Goal: Task Accomplishment & Management: Use online tool/utility

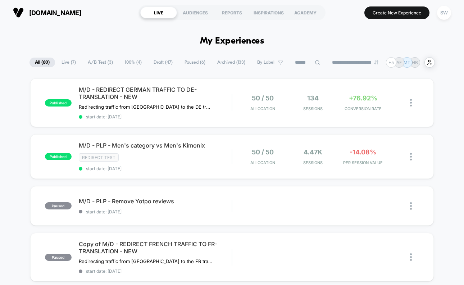
click at [101, 60] on span "A/B Test ( 3 )" at bounding box center [100, 62] width 36 height 10
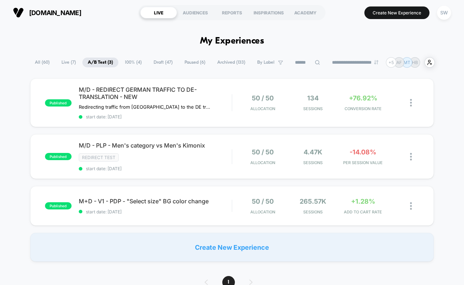
click at [157, 63] on span "Draft ( 47 )" at bounding box center [163, 62] width 30 height 10
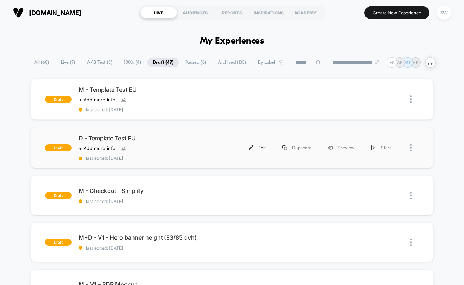
click at [251, 146] on img at bounding box center [250, 147] width 5 height 5
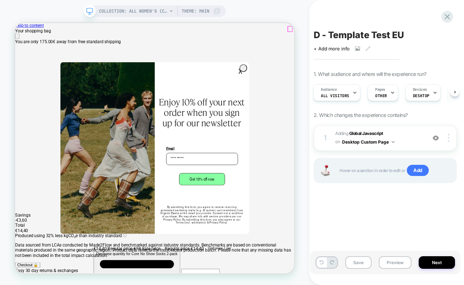
click at [18, 42] on icon "Close" at bounding box center [18, 42] width 0 height 0
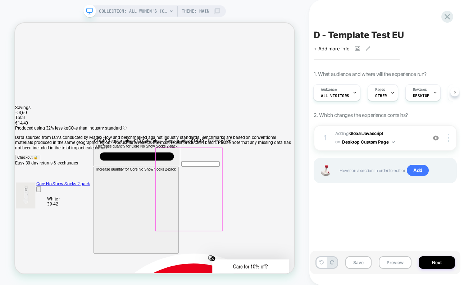
scroll to position [148, 0]
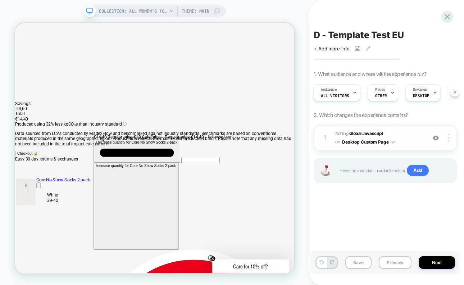
click at [400, 137] on span "Adding Global Javascript on Desktop Custom Page" at bounding box center [378, 137] width 87 height 17
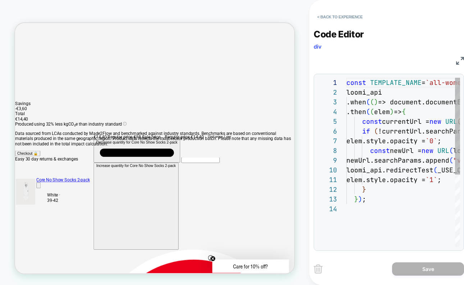
scroll to position [97, 0]
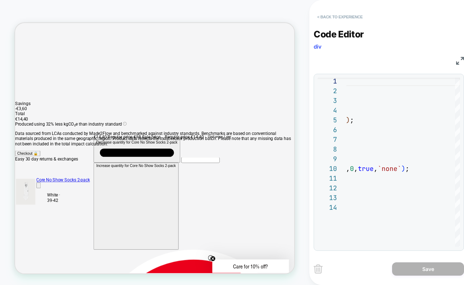
click at [340, 13] on button "< Back to experience" at bounding box center [339, 16] width 52 height 11
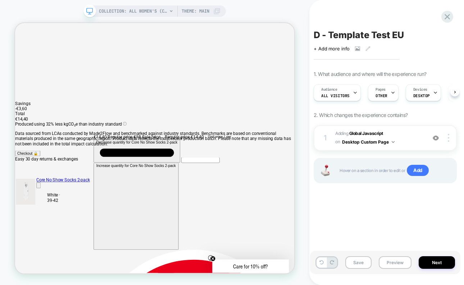
scroll to position [0, 0]
click at [379, 91] on span "Pages" at bounding box center [380, 89] width 10 height 5
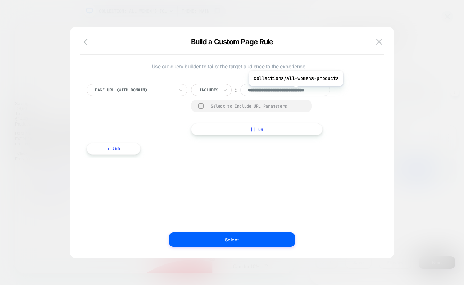
scroll to position [0, 19]
click at [380, 41] on img at bounding box center [379, 41] width 6 height 6
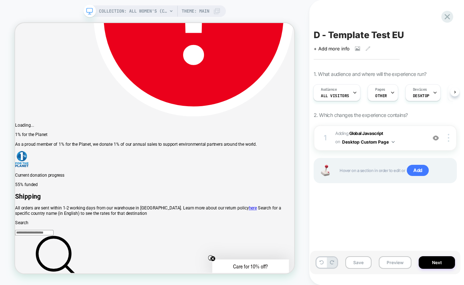
scroll to position [593, 0]
click at [395, 263] on button "Preview" at bounding box center [394, 262] width 33 height 13
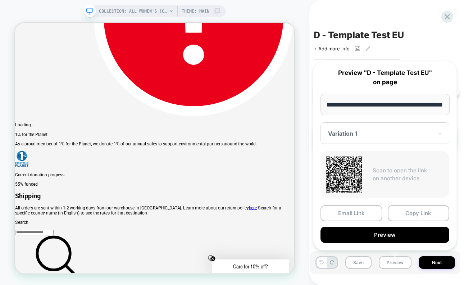
scroll to position [0, 0]
click at [398, 138] on div "Variation 1" at bounding box center [384, 133] width 129 height 22
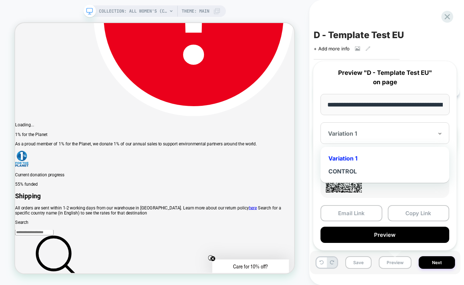
click at [397, 137] on div "Variation 1" at bounding box center [380, 133] width 106 height 9
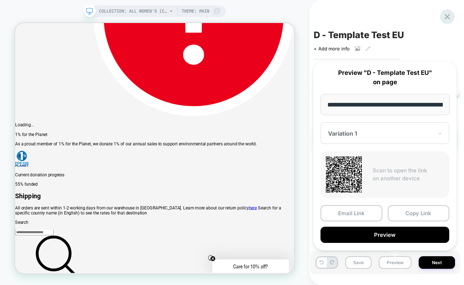
click at [447, 16] on icon at bounding box center [446, 16] width 5 height 5
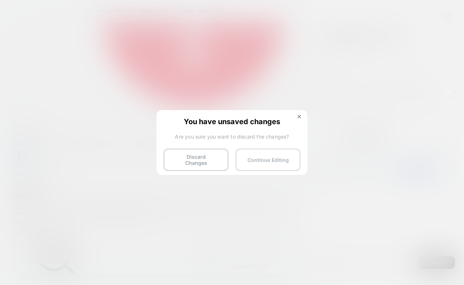
click at [253, 162] on button "Continue Editing" at bounding box center [267, 159] width 65 height 22
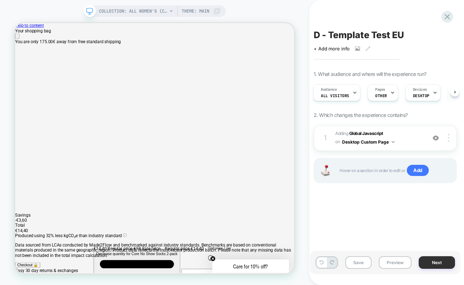
click at [436, 263] on button "Next" at bounding box center [436, 262] width 36 height 13
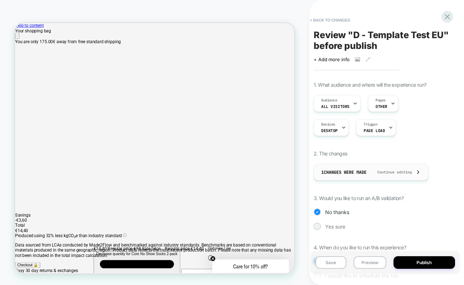
click at [378, 176] on div "1 Changes were made Continue editing" at bounding box center [371, 172] width 100 height 16
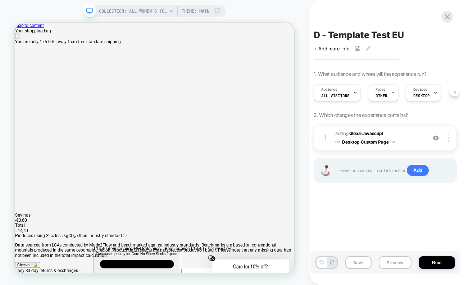
scroll to position [0, 0]
click at [424, 259] on button "Next" at bounding box center [436, 262] width 36 height 13
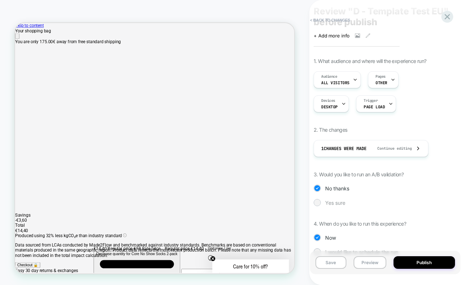
scroll to position [41, 0]
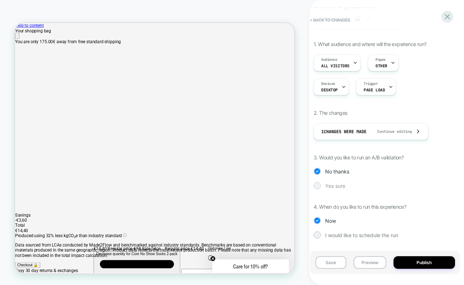
click at [319, 186] on div at bounding box center [316, 185] width 7 height 7
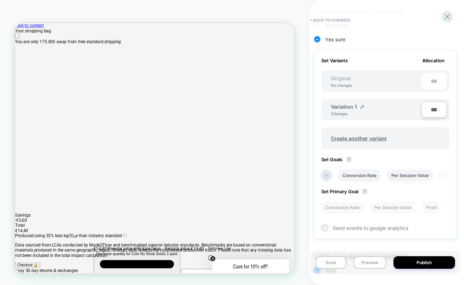
scroll to position [183, 0]
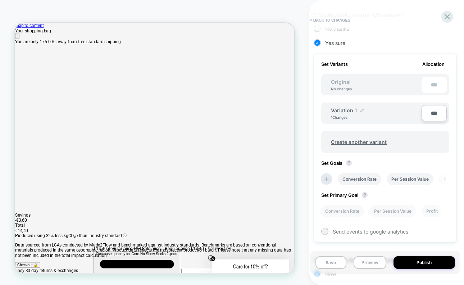
click at [362, 109] on img at bounding box center [362, 111] width 4 height 4
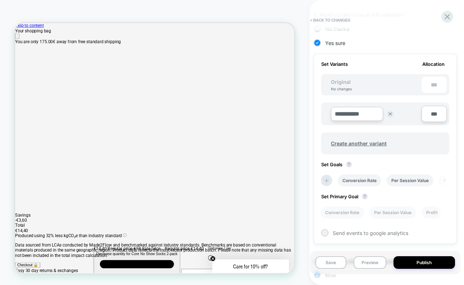
scroll to position [181, 0]
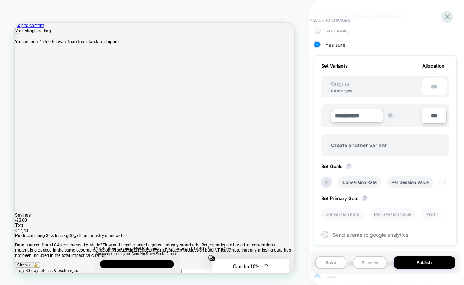
drag, startPoint x: 366, startPoint y: 111, endPoint x: 326, endPoint y: 115, distance: 39.7
click at [326, 115] on div "**********" at bounding box center [372, 116] width 98 height 18
type input "**********"
click at [411, 116] on strong "Save" at bounding box center [409, 116] width 10 height 6
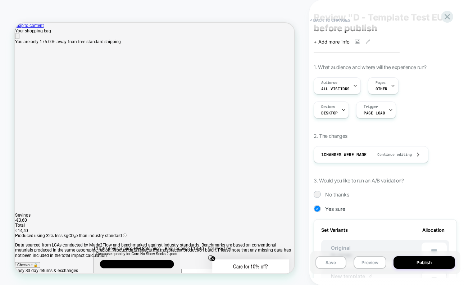
scroll to position [0, 0]
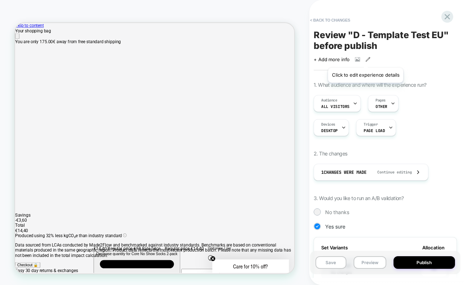
click at [365, 59] on icon at bounding box center [367, 59] width 5 height 5
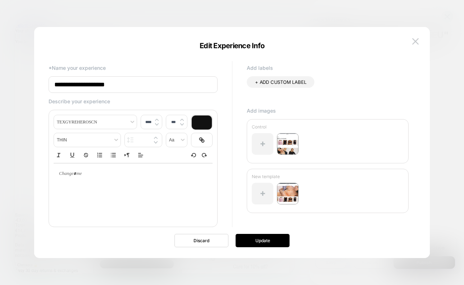
drag, startPoint x: 116, startPoint y: 85, endPoint x: 66, endPoint y: 86, distance: 50.3
click at [66, 86] on input "**********" at bounding box center [133, 84] width 169 height 17
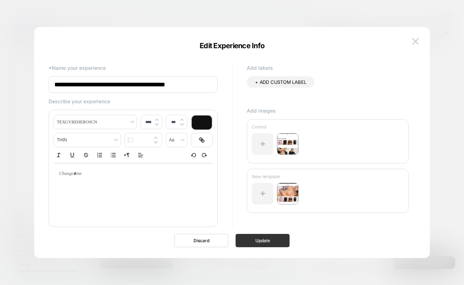
type input "**********"
click at [262, 238] on button "Update" at bounding box center [262, 240] width 54 height 13
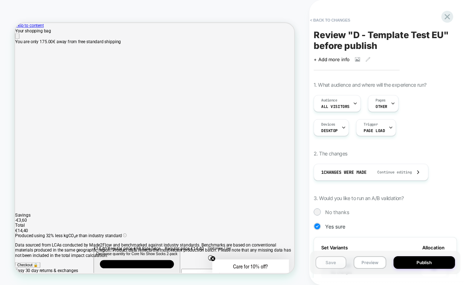
click at [332, 263] on button "Save" at bounding box center [330, 262] width 31 height 13
click at [447, 14] on icon at bounding box center [447, 17] width 10 height 10
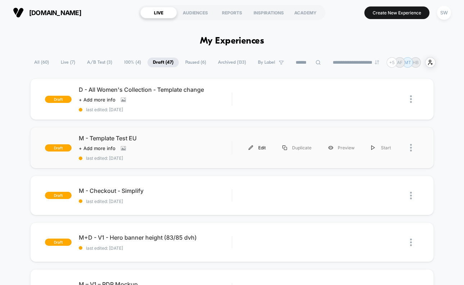
click at [251, 147] on img at bounding box center [250, 147] width 5 height 5
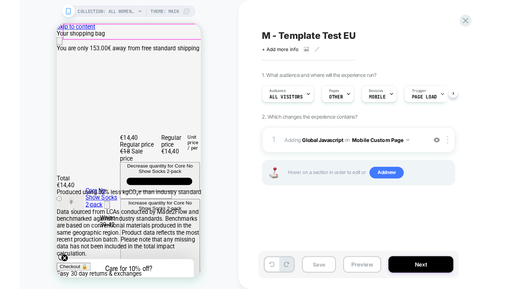
scroll to position [0, 0]
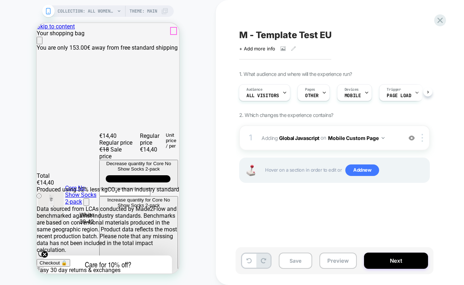
click at [40, 42] on icon "Close" at bounding box center [40, 42] width 0 height 0
click at [292, 49] on icon at bounding box center [293, 48] width 5 height 5
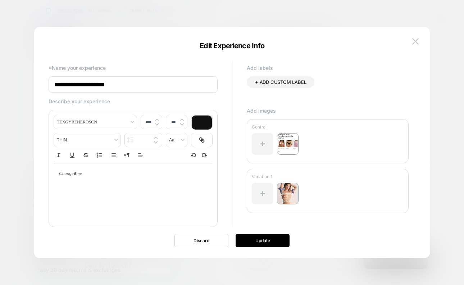
click at [186, 84] on input "**********" at bounding box center [133, 84] width 169 height 17
paste input "**********"
drag, startPoint x: 57, startPoint y: 84, endPoint x: 52, endPoint y: 84, distance: 5.4
click at [52, 84] on input "**********" at bounding box center [133, 84] width 169 height 17
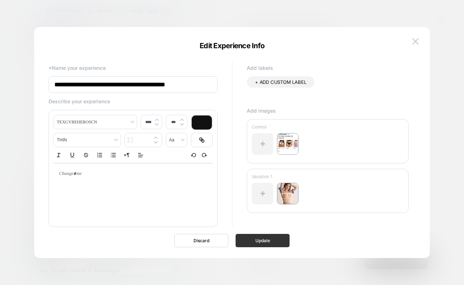
type input "**********"
click at [258, 237] on button "Update" at bounding box center [262, 240] width 54 height 13
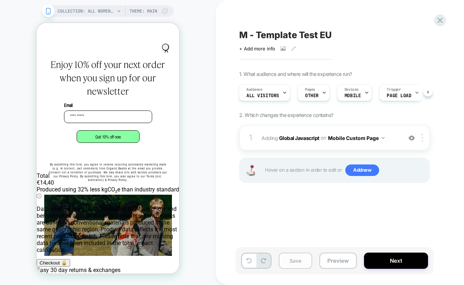
click at [297, 261] on button "Save" at bounding box center [294, 260] width 33 height 16
click at [441, 20] on icon at bounding box center [440, 20] width 10 height 10
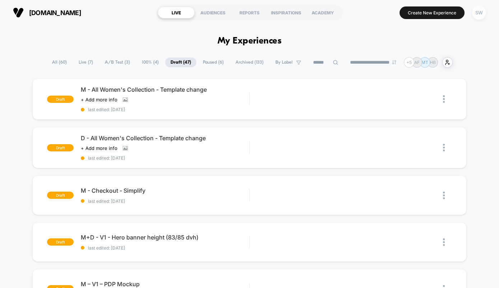
click at [463, 12] on div "SW" at bounding box center [480, 13] width 14 height 14
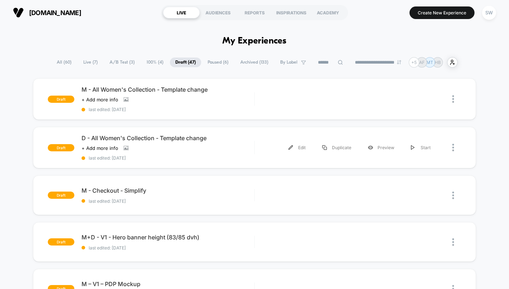
click at [297, 148] on div "Edit" at bounding box center [297, 147] width 34 height 16
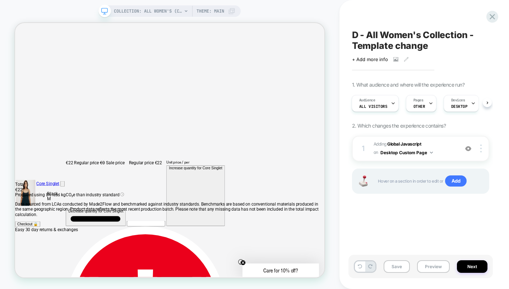
scroll to position [34, 0]
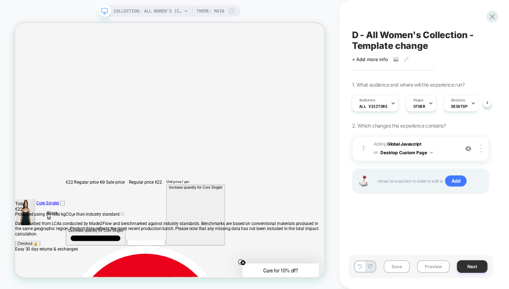
click at [463, 265] on button "Next" at bounding box center [472, 266] width 31 height 13
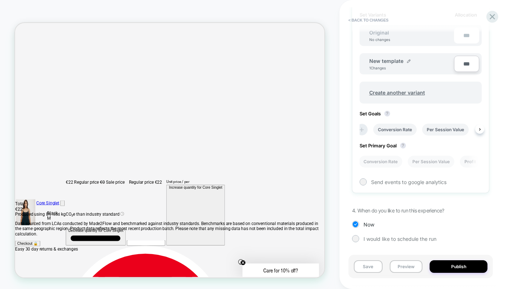
scroll to position [0, 0]
click at [365, 130] on icon at bounding box center [365, 130] width 4 height 4
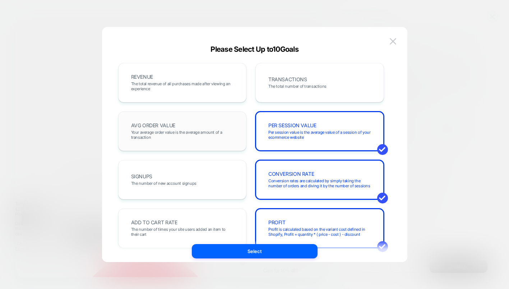
click at [204, 132] on span "Your average order value is the average amount of a transaction" at bounding box center [182, 135] width 103 height 10
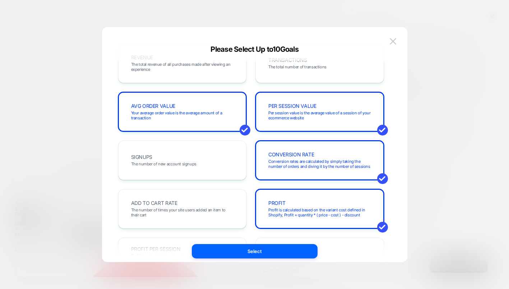
scroll to position [26, 0]
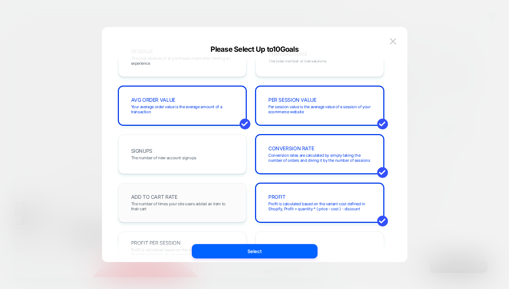
click at [216, 199] on div "ADD TO CART RATE The number of times your site users added an item to their cart" at bounding box center [183, 202] width 114 height 24
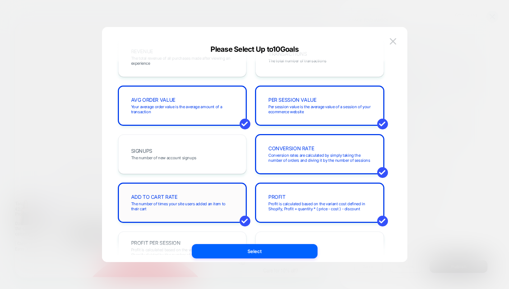
click at [213, 195] on div "ADD TO CART RATE The number of times your site users added an item to their cart" at bounding box center [183, 202] width 114 height 24
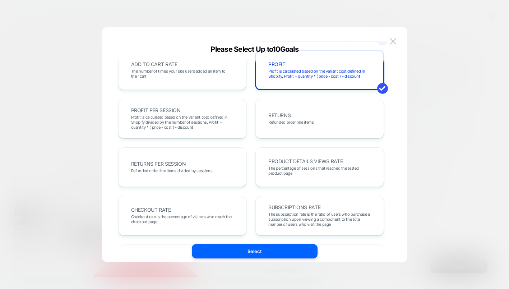
scroll to position [107, 0]
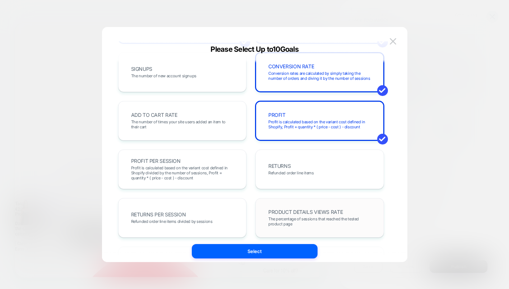
click at [310, 209] on span "PRODUCT DETAILS VIEWS RATE" at bounding box center [305, 211] width 74 height 5
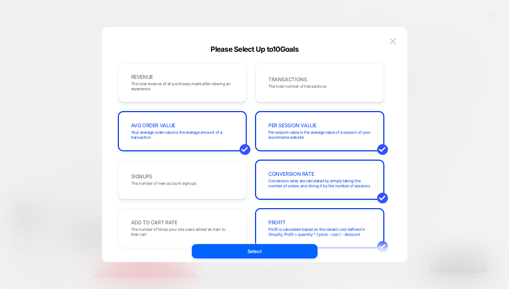
scroll to position [0, 0]
click at [301, 86] on span "The total number of transactions" at bounding box center [297, 85] width 58 height 5
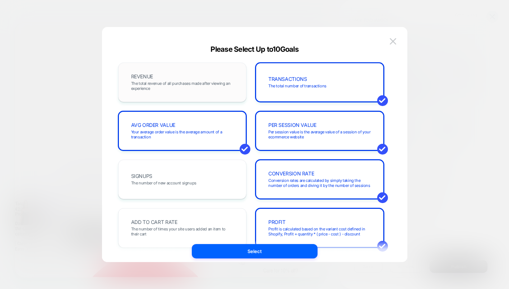
scroll to position [0, 0]
click at [194, 96] on div "REVENUE The total revenue of all purchases made after viewing an experience" at bounding box center [182, 83] width 129 height 40
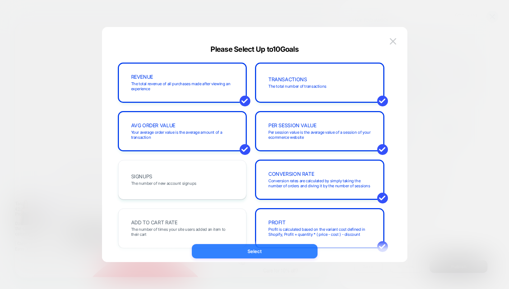
click at [265, 250] on button "Select" at bounding box center [255, 251] width 126 height 14
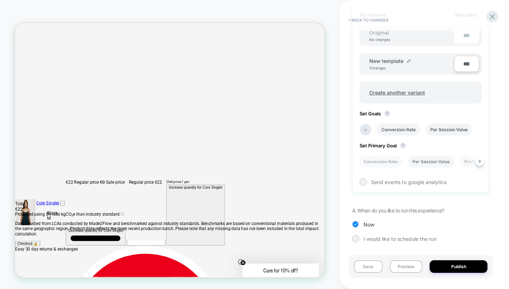
click at [422, 159] on li "Per Session Value" at bounding box center [431, 162] width 47 height 12
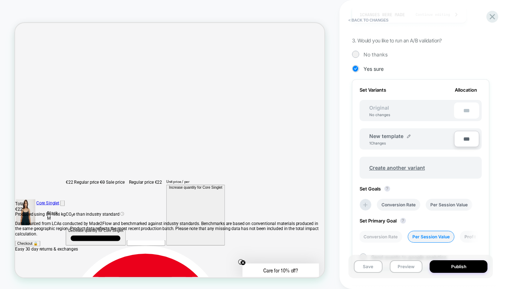
scroll to position [243, 0]
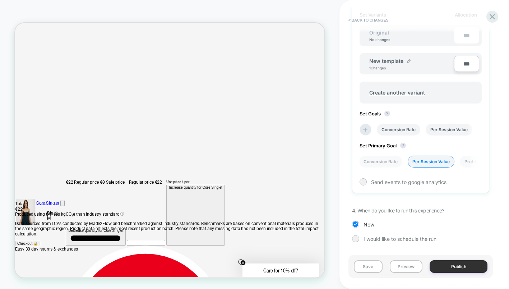
click at [459, 267] on button "Publish" at bounding box center [459, 266] width 58 height 13
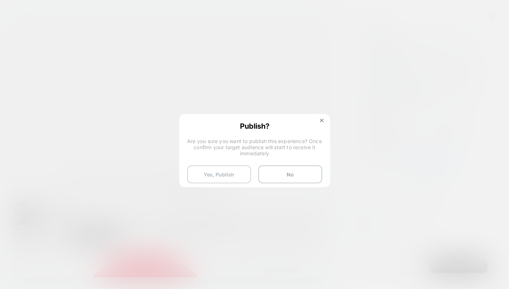
click at [224, 174] on button "Yes, Publish" at bounding box center [219, 174] width 64 height 18
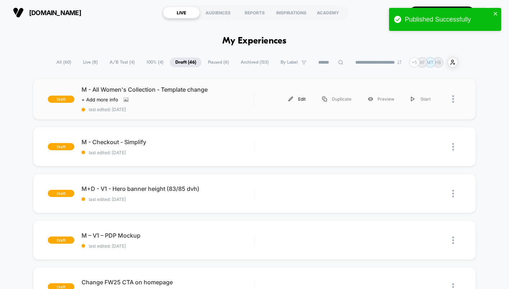
click at [306, 98] on div "Edit" at bounding box center [297, 99] width 34 height 16
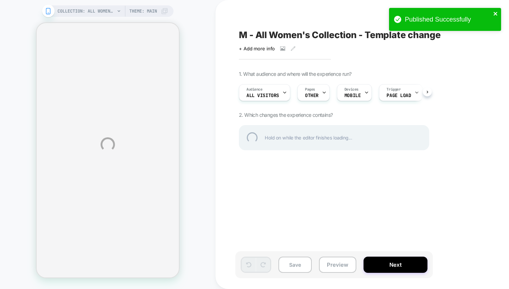
click at [463, 13] on icon "close" at bounding box center [495, 14] width 5 height 6
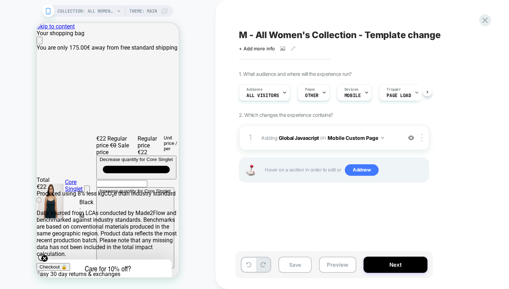
scroll to position [0, 0]
click at [397, 263] on button "Next" at bounding box center [396, 265] width 64 height 16
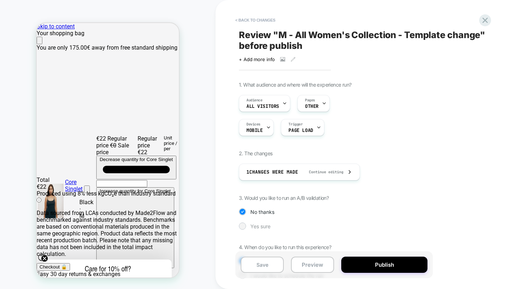
drag, startPoint x: 244, startPoint y: 226, endPoint x: 263, endPoint y: 225, distance: 18.7
click at [244, 226] on div at bounding box center [242, 225] width 5 height 5
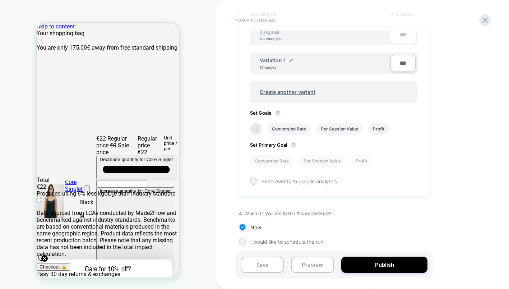
scroll to position [240, 0]
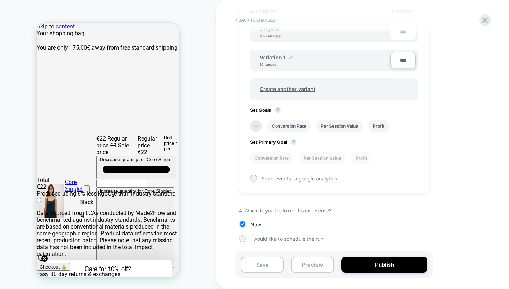
click at [290, 56] on img at bounding box center [291, 58] width 4 height 4
click at [286, 59] on input "**********" at bounding box center [286, 61] width 52 height 14
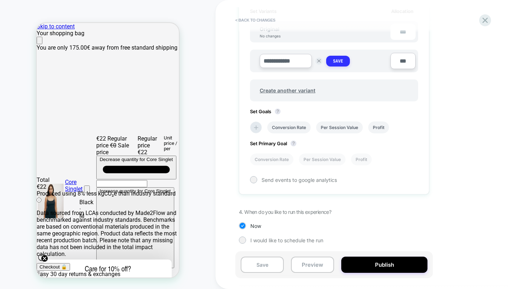
type input "**********"
click at [334, 61] on strong "Save" at bounding box center [338, 61] width 10 height 6
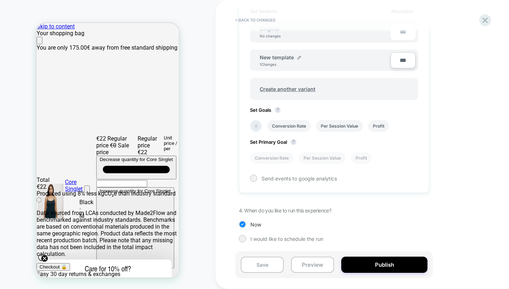
click at [257, 126] on icon at bounding box center [256, 126] width 7 height 7
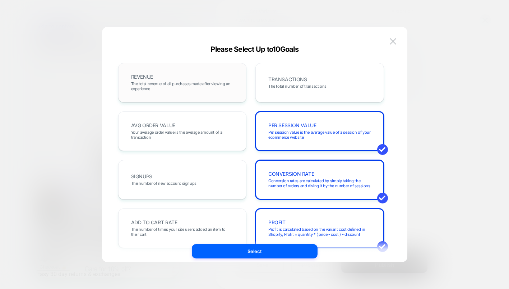
click at [200, 87] on span "The total revenue of all purchases made after viewing an experience" at bounding box center [182, 86] width 103 height 10
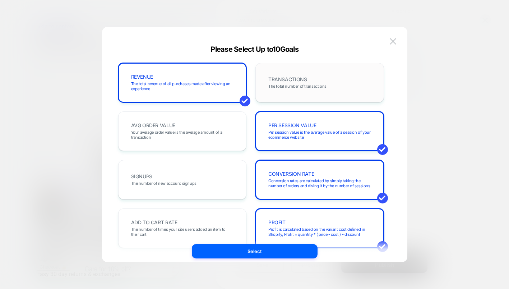
click at [294, 80] on span "TRANSACTIONS" at bounding box center [287, 79] width 38 height 5
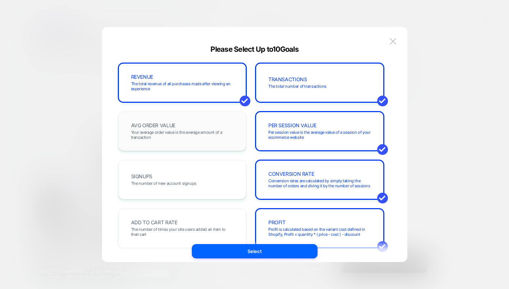
click at [213, 143] on div "AVG ORDER VALUE Your average order value is the average amount of a transaction" at bounding box center [183, 131] width 114 height 24
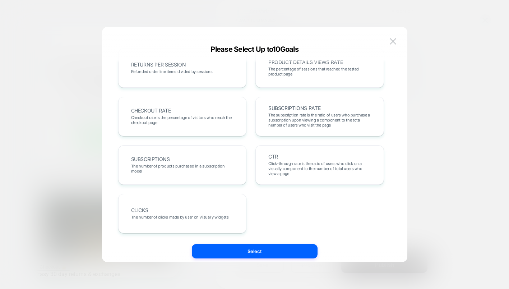
scroll to position [255, 0]
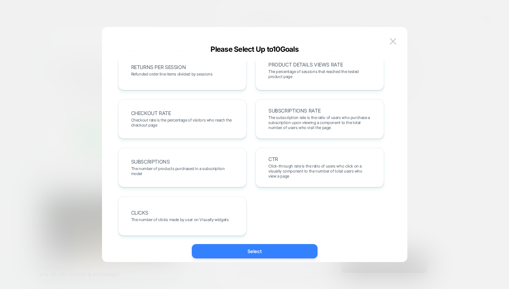
click at [279, 249] on button "Select" at bounding box center [255, 251] width 126 height 14
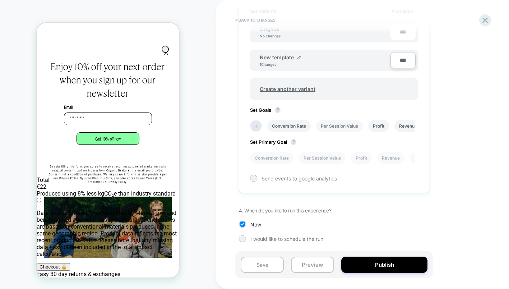
click at [342, 123] on li "Per Session Value" at bounding box center [339, 126] width 47 height 12
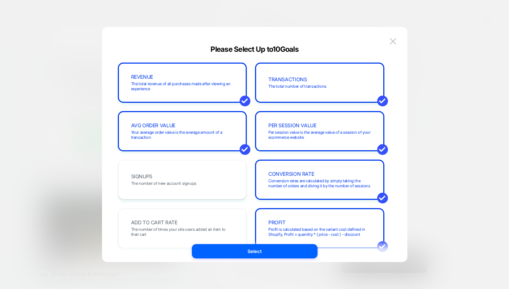
click at [268, 254] on button "Select" at bounding box center [255, 251] width 126 height 14
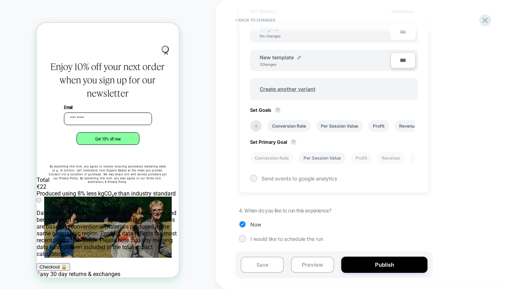
click at [328, 158] on li "Per Session Value" at bounding box center [322, 158] width 47 height 12
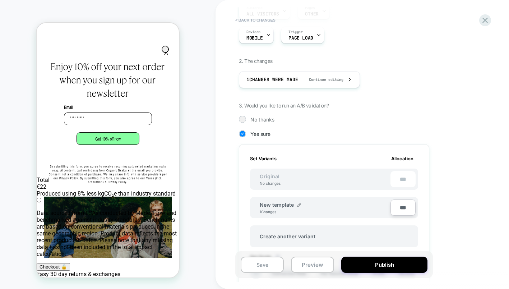
scroll to position [34, 0]
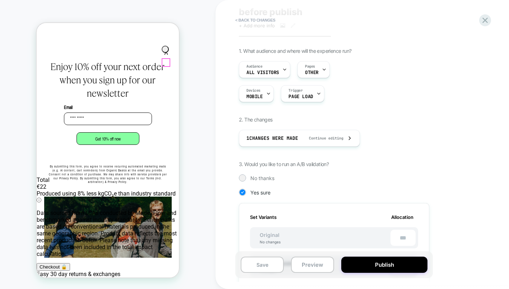
click at [166, 54] on circle "Close dialog" at bounding box center [168, 50] width 7 height 7
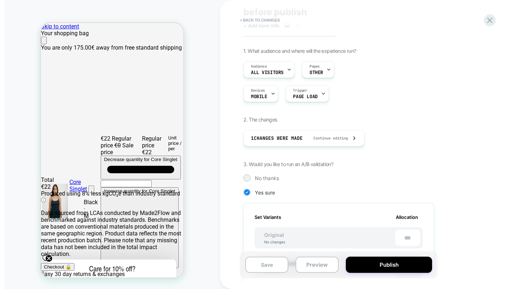
scroll to position [240, 0]
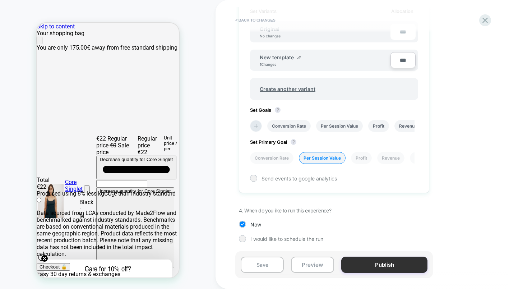
click at [387, 272] on button "Publish" at bounding box center [384, 265] width 86 height 16
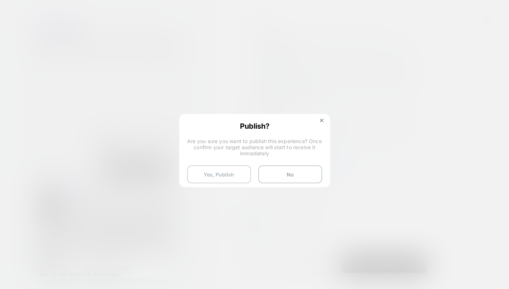
click at [222, 174] on button "Yes, Publish" at bounding box center [219, 174] width 64 height 18
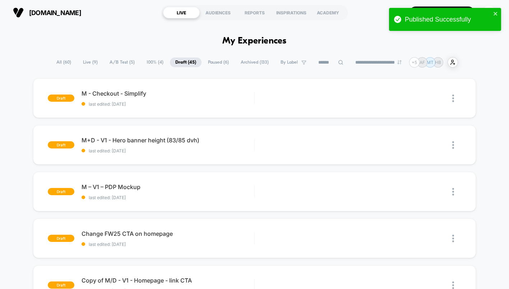
click at [148, 62] on span "100% ( 4 )" at bounding box center [155, 62] width 28 height 10
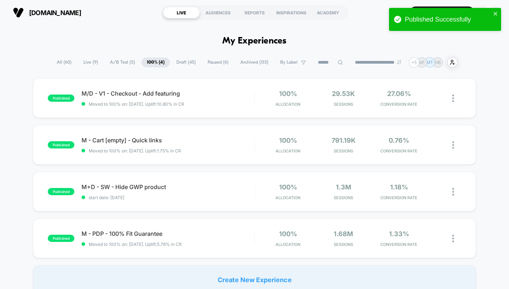
click at [116, 60] on span "A/B Test ( 5 )" at bounding box center [123, 62] width 36 height 10
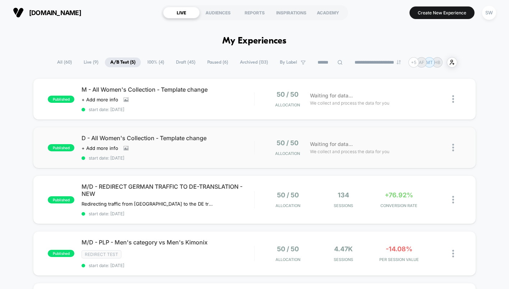
click at [453, 147] on img at bounding box center [453, 148] width 2 height 8
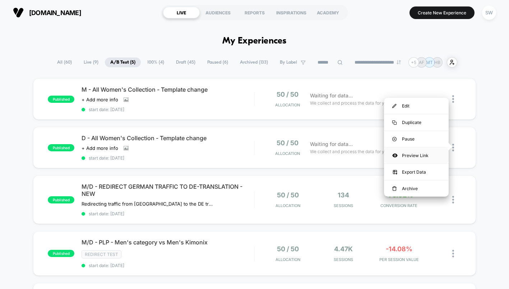
click at [423, 153] on div "Preview Link" at bounding box center [416, 155] width 65 height 16
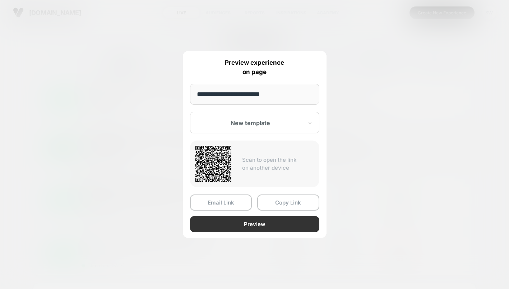
click at [243, 225] on button "Preview" at bounding box center [254, 224] width 129 height 16
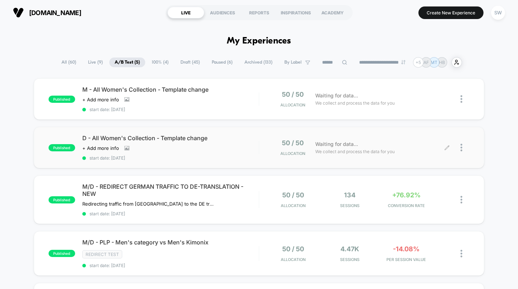
click at [447, 147] on icon at bounding box center [446, 147] width 4 height 4
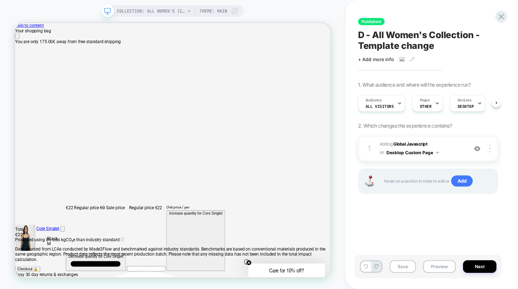
scroll to position [0, 0]
click at [453, 152] on span "Adding Global Javascript on Desktop Custom Page" at bounding box center [421, 148] width 84 height 17
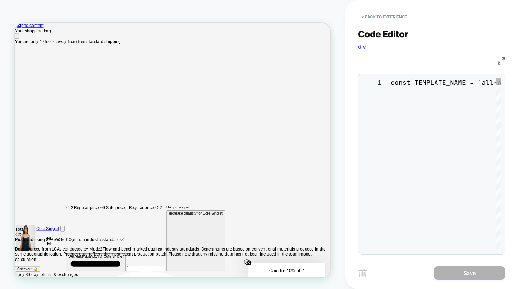
scroll to position [97, 0]
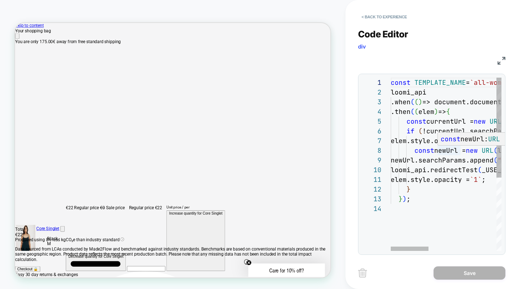
click at [441, 140] on span "const" at bounding box center [451, 139] width 20 height 8
type textarea "**********"
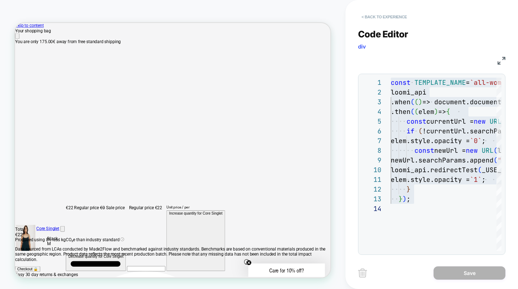
click at [380, 18] on button "< Back to experience" at bounding box center [384, 16] width 52 height 11
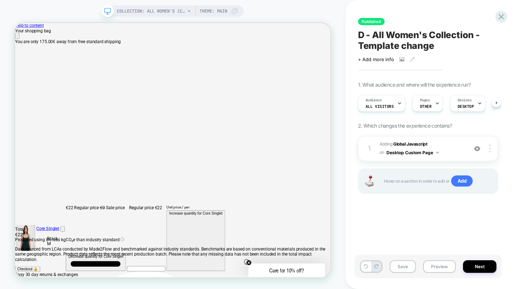
scroll to position [0, 0]
click at [430, 104] on div "Pages OTHER" at bounding box center [425, 103] width 26 height 16
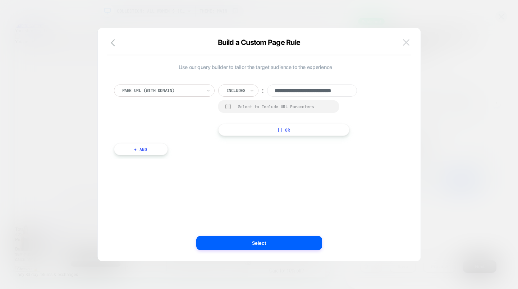
scroll to position [0, 0]
click at [404, 42] on img at bounding box center [406, 42] width 6 height 6
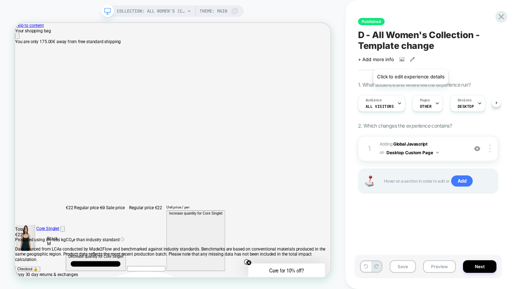
click at [410, 60] on icon at bounding box center [412, 59] width 5 height 5
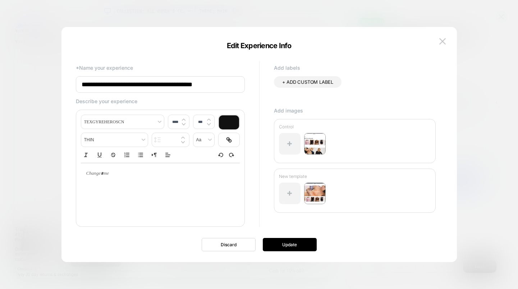
click at [218, 85] on input "**********" at bounding box center [160, 84] width 169 height 17
click at [444, 40] on img at bounding box center [442, 41] width 6 height 6
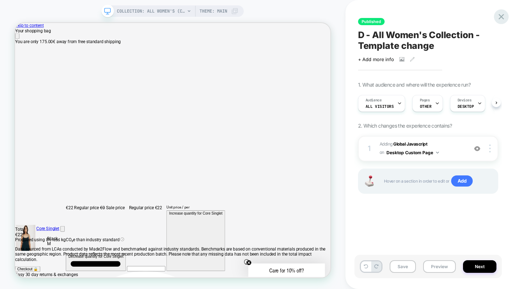
click at [463, 14] on icon at bounding box center [501, 17] width 10 height 10
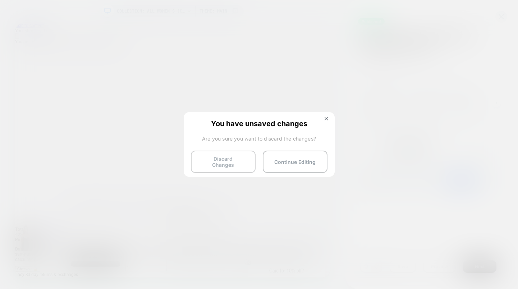
click at [239, 161] on button "Discard Changes" at bounding box center [223, 162] width 65 height 22
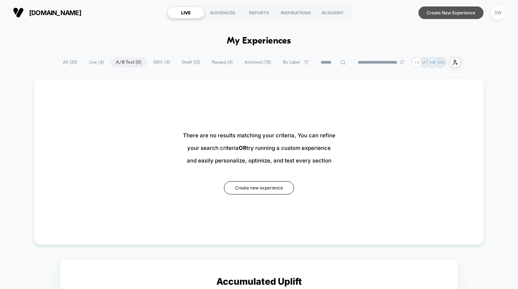
click at [466, 11] on button "Create New Experience" at bounding box center [450, 12] width 65 height 13
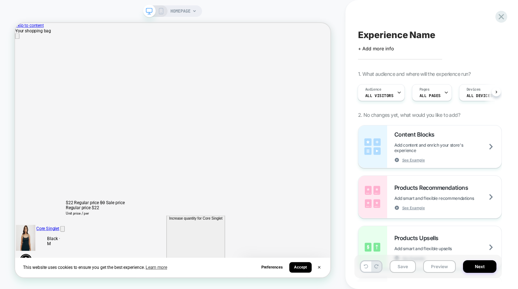
scroll to position [0, 420]
click at [414, 37] on span "Experience Name" at bounding box center [396, 34] width 77 height 11
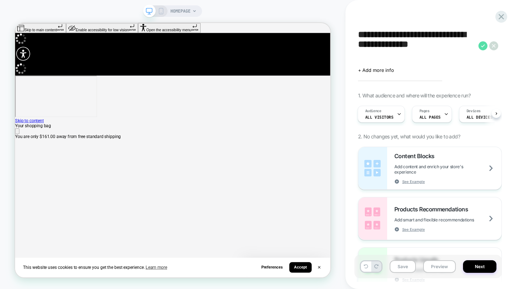
scroll to position [0, 0]
type textarea "**********"
click at [483, 45] on icon at bounding box center [482, 45] width 9 height 9
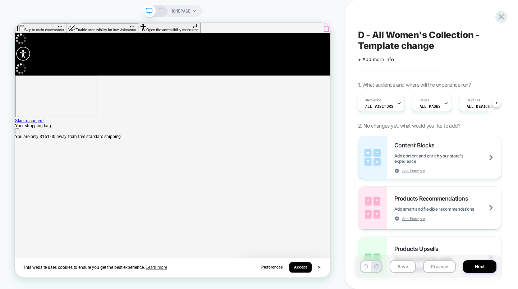
click at [18, 169] on icon "Close" at bounding box center [18, 169] width 0 height 0
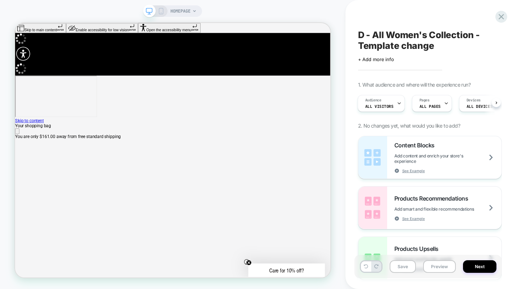
scroll to position [0, 840]
click at [477, 101] on div "Devices ALL DEVICES" at bounding box center [479, 103] width 40 height 16
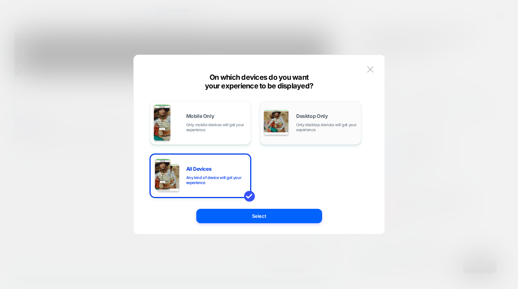
drag, startPoint x: 315, startPoint y: 121, endPoint x: 314, endPoint y: 126, distance: 4.8
click at [315, 121] on div "Desktop Only Only desktop devices will get your experience" at bounding box center [326, 123] width 61 height 19
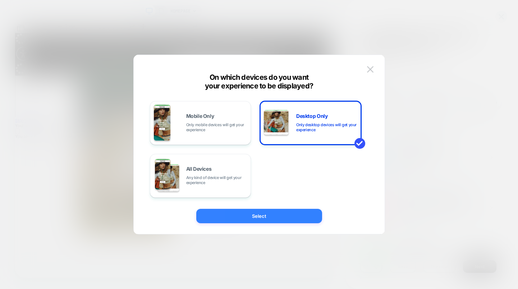
click at [304, 215] on button "Select" at bounding box center [259, 216] width 126 height 14
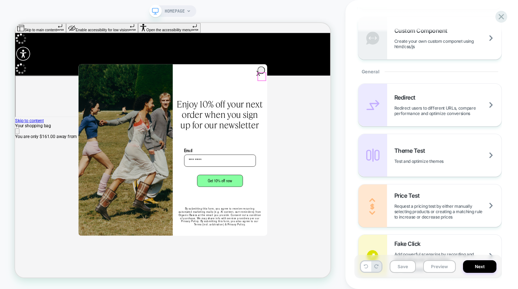
scroll to position [0, 0]
click at [341, 92] on circle "Close dialog" at bounding box center [346, 87] width 10 height 10
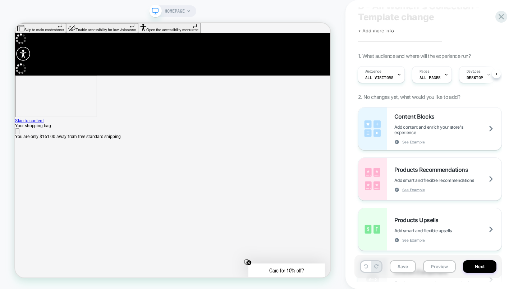
scroll to position [0, 0]
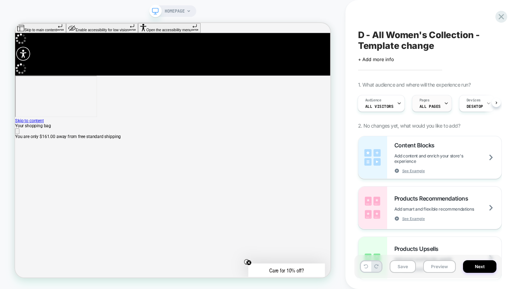
click at [433, 104] on span "ALL PAGES" at bounding box center [429, 106] width 21 height 5
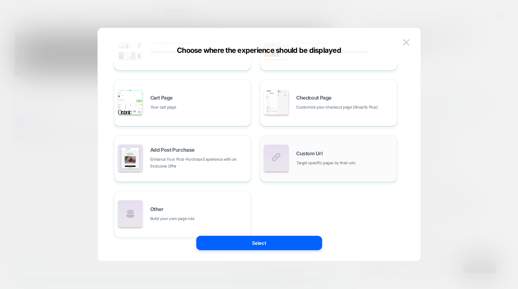
scroll to position [109, 0]
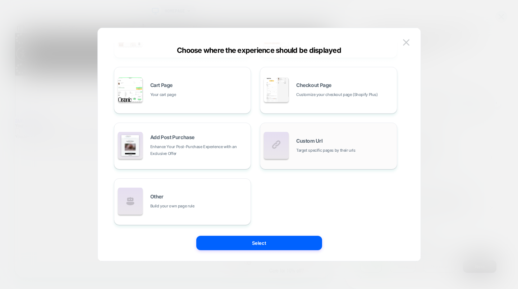
click at [307, 148] on span "Target specific pages by their urls" at bounding box center [325, 150] width 59 height 7
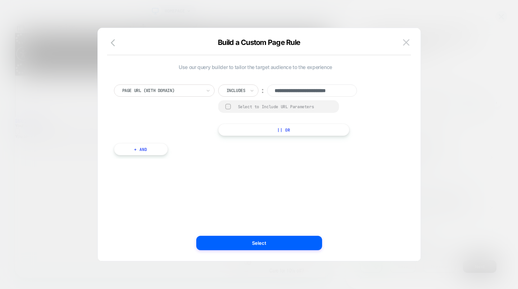
scroll to position [0, 10]
click at [306, 93] on input "**********" at bounding box center [312, 90] width 90 height 12
type input "**********"
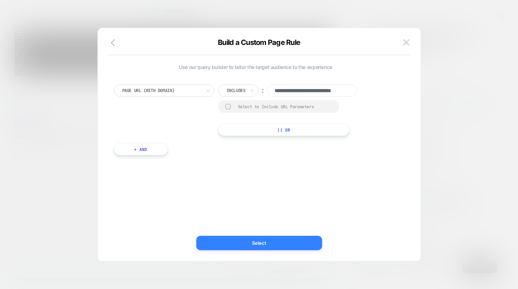
click at [278, 239] on button "Select" at bounding box center [259, 243] width 126 height 14
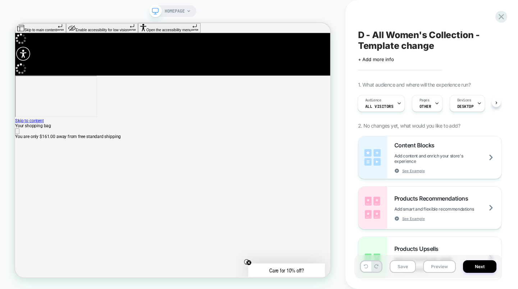
click at [186, 13] on div "HOMEPAGE" at bounding box center [178, 10] width 26 height 11
click at [187, 11] on icon at bounding box center [188, 11] width 4 height 4
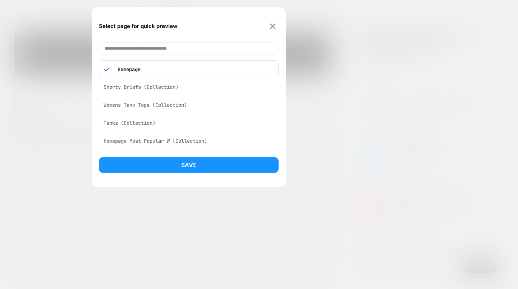
scroll to position [0, 420]
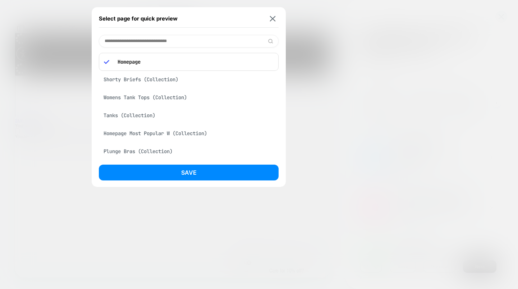
click at [171, 42] on input at bounding box center [189, 41] width 180 height 13
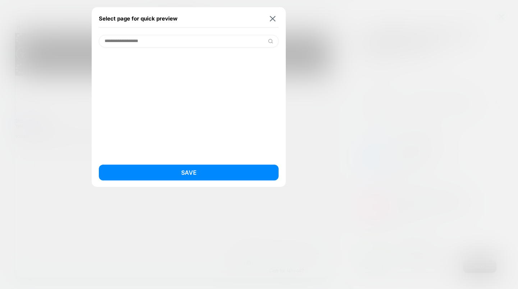
scroll to position [0, 840]
type input "**********"
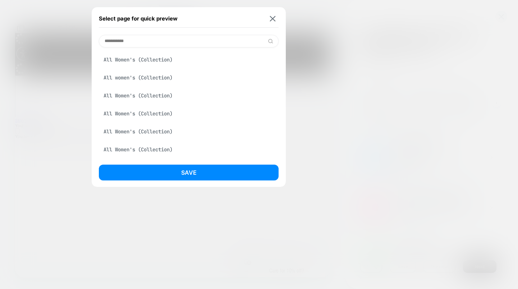
scroll to position [0, 0]
type input "**********"
click at [165, 59] on div "All Women's (Collection)" at bounding box center [189, 60] width 180 height 14
click at [209, 168] on button "Save" at bounding box center [189, 173] width 180 height 16
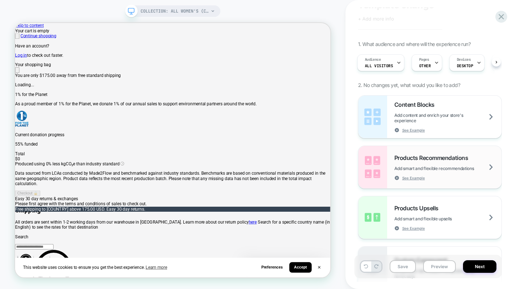
scroll to position [42, 0]
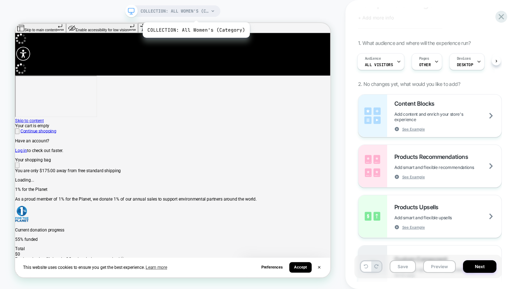
click at [195, 13] on span "COLLECTION: All Women's (Category)" at bounding box center [175, 10] width 68 height 11
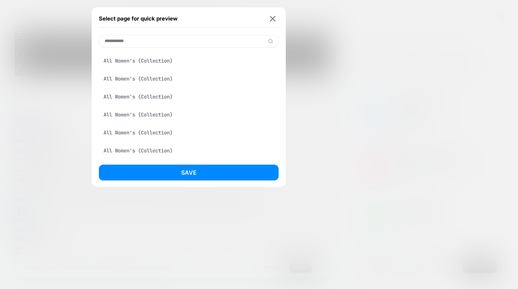
scroll to position [0, 0]
type input "**********"
click at [147, 76] on div "All women's (Collection)" at bounding box center [189, 78] width 180 height 14
click at [147, 96] on div "All Women's (Collection)" at bounding box center [189, 96] width 180 height 14
click at [158, 151] on div "All Women's (Collection)" at bounding box center [189, 150] width 180 height 14
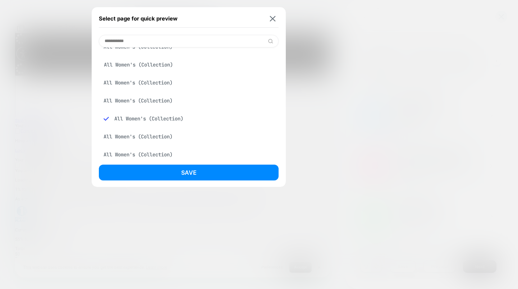
scroll to position [91, 0]
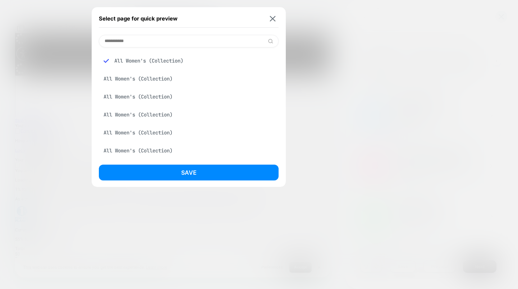
click at [154, 151] on div "All Women's (Collection)" at bounding box center [189, 151] width 180 height 14
click at [189, 174] on button "Save" at bounding box center [189, 173] width 180 height 16
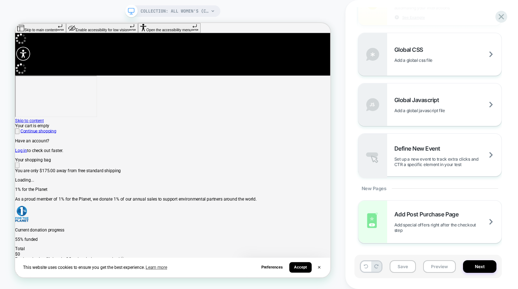
scroll to position [522, 0]
click at [427, 111] on span "Add a global javascript file" at bounding box center [428, 109] width 69 height 5
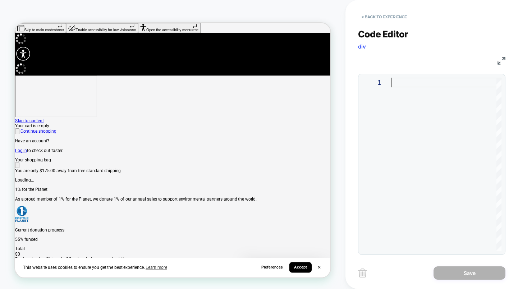
drag, startPoint x: 395, startPoint y: 84, endPoint x: 404, endPoint y: 97, distance: 15.9
click at [395, 84] on div at bounding box center [446, 164] width 111 height 173
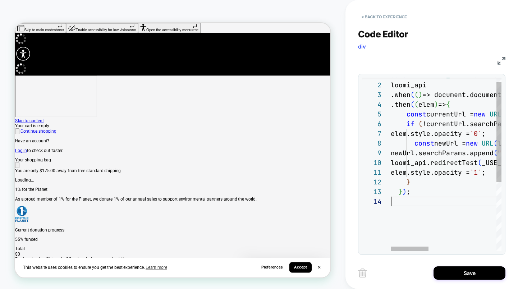
type textarea "**********"
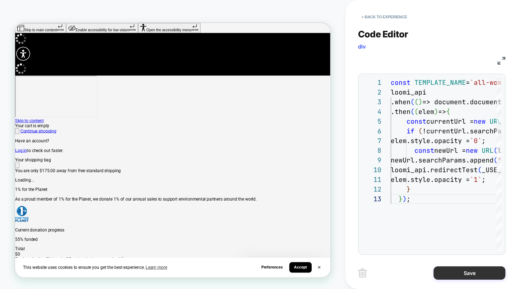
click at [476, 270] on button "Save" at bounding box center [469, 272] width 72 height 13
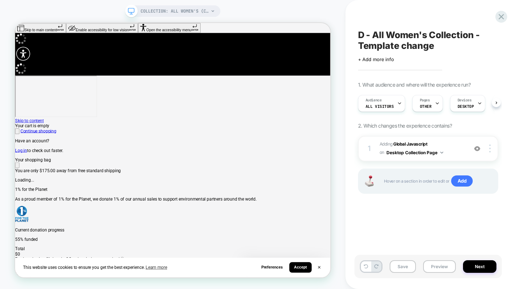
scroll to position [0, 0]
click at [439, 153] on button "Desktop Collection Page" at bounding box center [414, 152] width 57 height 9
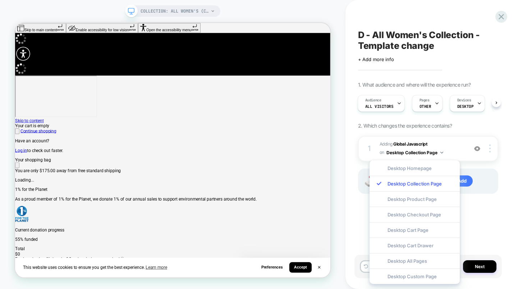
click at [421, 277] on div "Desktop Custom Page" at bounding box center [414, 275] width 90 height 15
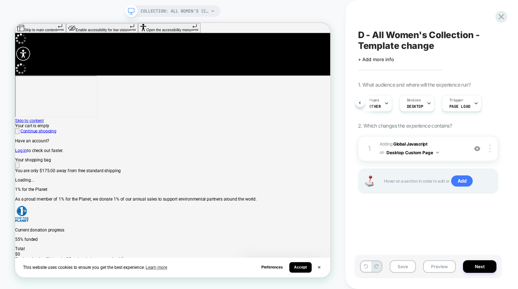
scroll to position [0, 0]
click at [403, 268] on button "Save" at bounding box center [403, 266] width 26 height 13
click at [482, 266] on button "Next" at bounding box center [479, 266] width 33 height 13
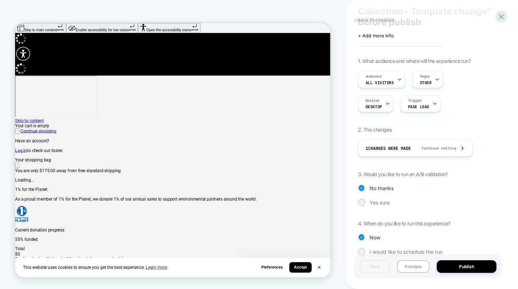
scroll to position [41, 0]
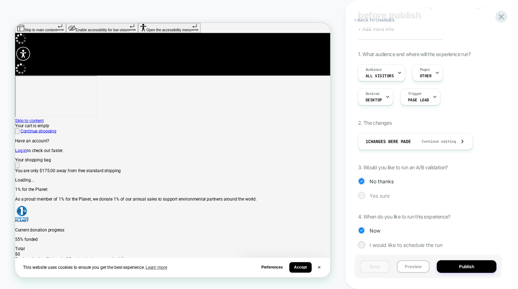
click at [361, 195] on div at bounding box center [361, 195] width 5 height 5
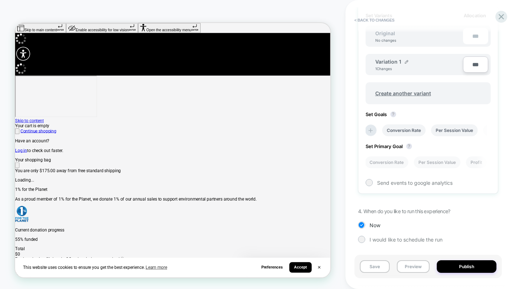
scroll to position [243, 0]
click at [405, 62] on img at bounding box center [407, 61] width 4 height 4
click at [397, 64] on input "**********" at bounding box center [401, 64] width 52 height 14
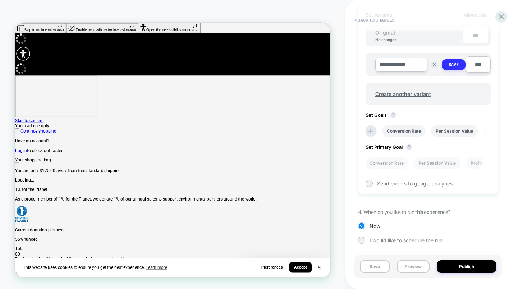
type input "**********"
click at [453, 66] on strong "Save" at bounding box center [453, 65] width 10 height 6
click at [368, 129] on icon at bounding box center [370, 129] width 7 height 7
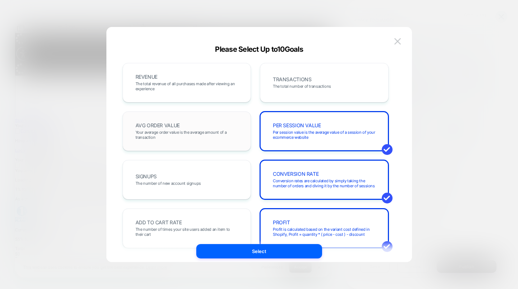
click at [196, 139] on span "Your average order value is the average amount of a transaction" at bounding box center [186, 135] width 103 height 10
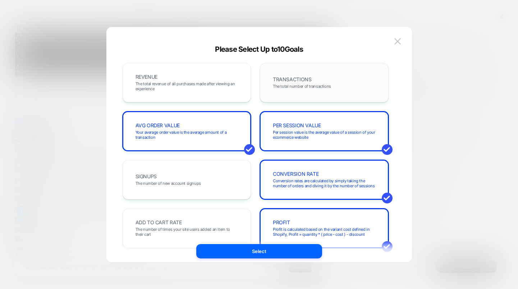
drag, startPoint x: 326, startPoint y: 75, endPoint x: 297, endPoint y: 79, distance: 29.1
click at [326, 75] on div "TRANSACTIONS The total number of transactions" at bounding box center [324, 82] width 114 height 24
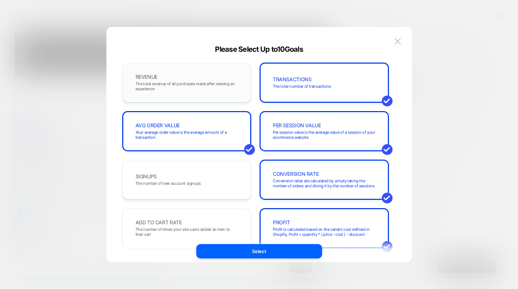
click at [193, 85] on span "The total revenue of all purchases made after viewing an experience" at bounding box center [186, 86] width 103 height 10
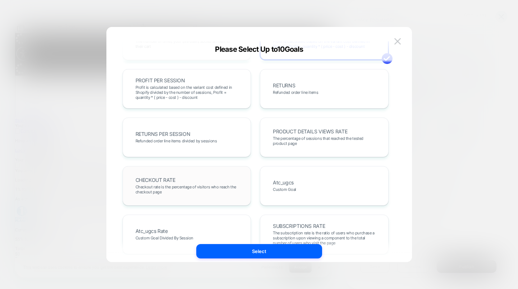
scroll to position [189, 0]
click at [218, 190] on span "Checkout rate is the percentage of visitors who reach the checkout page" at bounding box center [186, 188] width 103 height 10
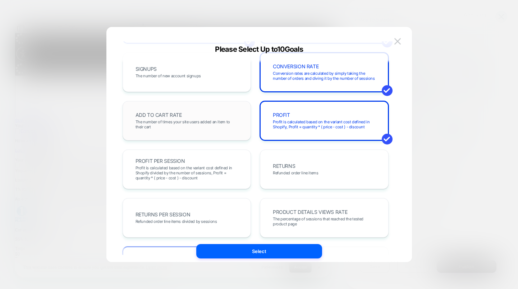
scroll to position [124, 0]
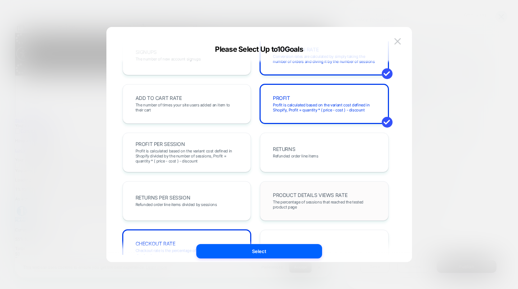
click at [289, 202] on span "The percentage of sessions that reached the tested product page" at bounding box center [324, 204] width 103 height 10
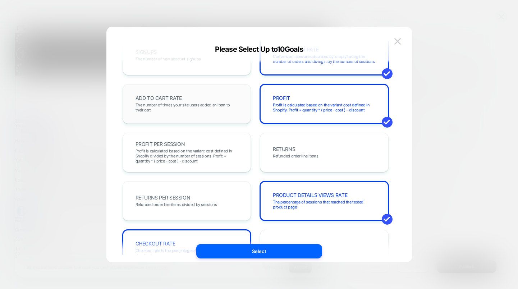
click at [184, 101] on div "ADD TO CART RATE The number of times your site users added an item to their cart" at bounding box center [187, 104] width 114 height 24
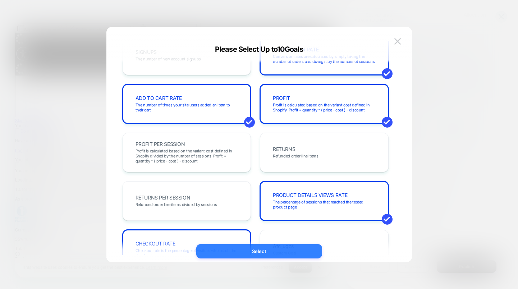
click at [297, 251] on button "Select" at bounding box center [259, 251] width 126 height 14
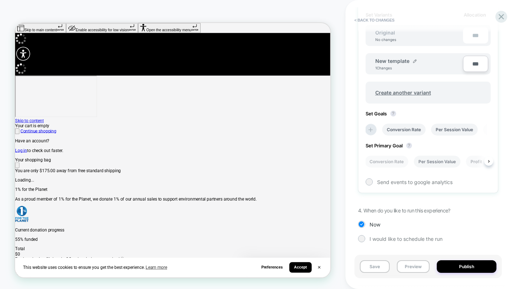
click at [434, 160] on li "Per Session Value" at bounding box center [437, 162] width 47 height 12
click at [465, 264] on button "Publish" at bounding box center [467, 266] width 60 height 13
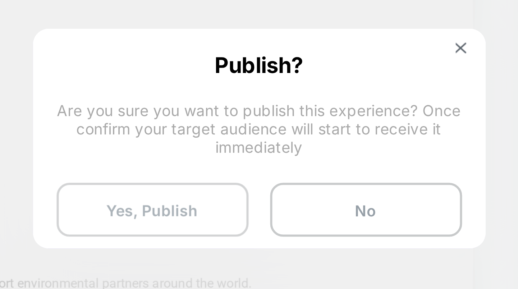
click at [239, 171] on button "Yes, Publish" at bounding box center [224, 174] width 64 height 18
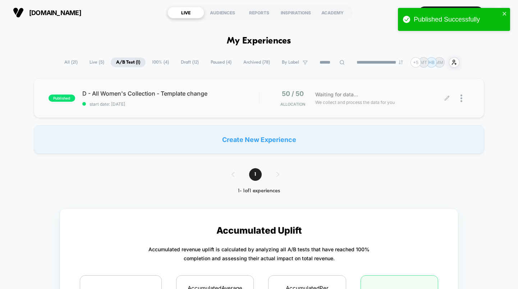
click at [462, 97] on div at bounding box center [464, 98] width 9 height 17
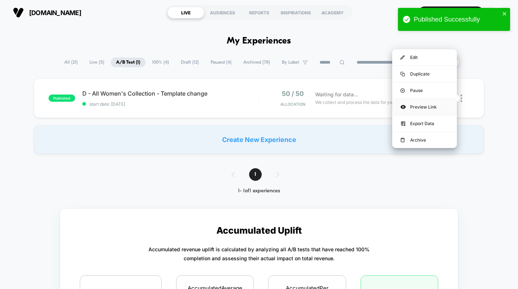
click at [429, 106] on div "Preview Link" at bounding box center [424, 107] width 65 height 16
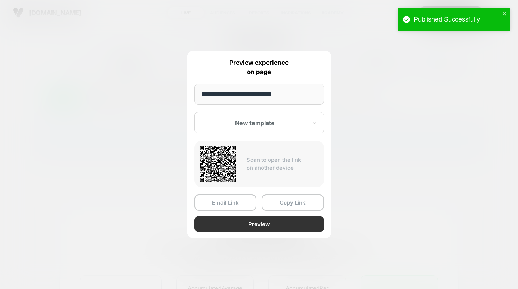
click at [263, 224] on button "Preview" at bounding box center [258, 224] width 129 height 16
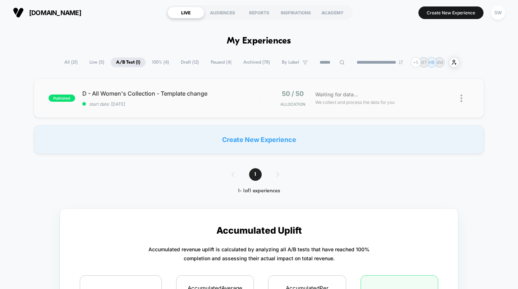
click at [462, 99] on img at bounding box center [461, 99] width 2 height 8
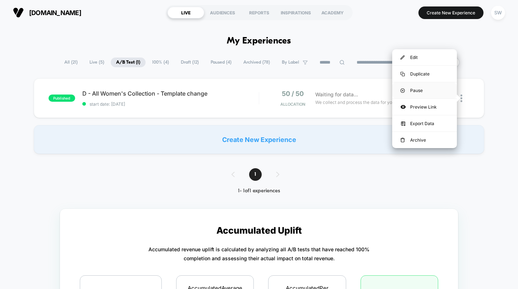
click at [415, 87] on div "Pause" at bounding box center [424, 90] width 65 height 16
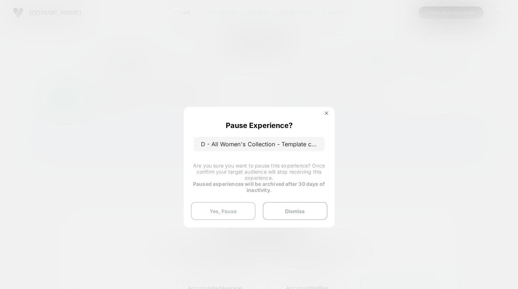
click at [221, 213] on button "Yes, Pause" at bounding box center [223, 211] width 65 height 18
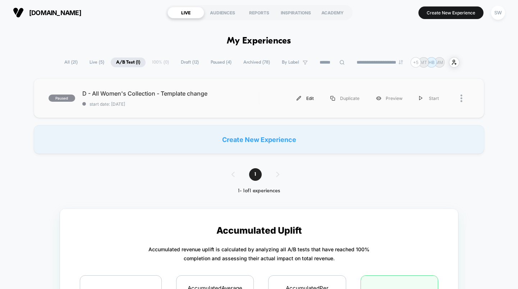
click at [307, 100] on div "Edit" at bounding box center [305, 98] width 34 height 16
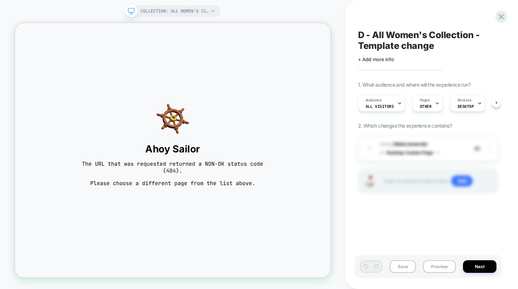
scroll to position [0, 0]
click at [193, 11] on span "COLLECTION: All Women's (Category)" at bounding box center [175, 10] width 68 height 11
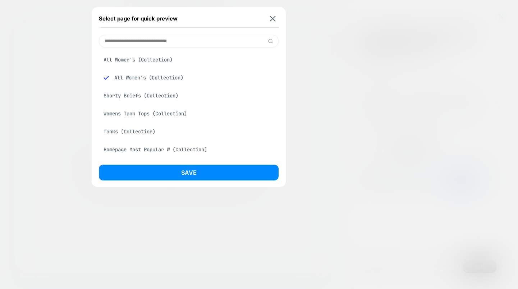
click at [197, 41] on input at bounding box center [189, 41] width 180 height 13
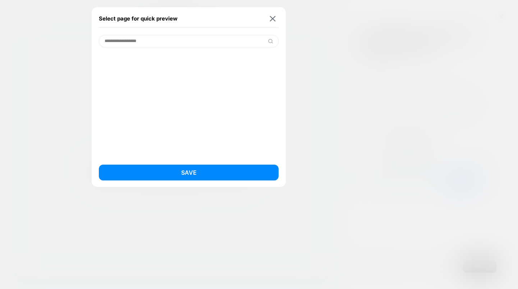
type input "**********"
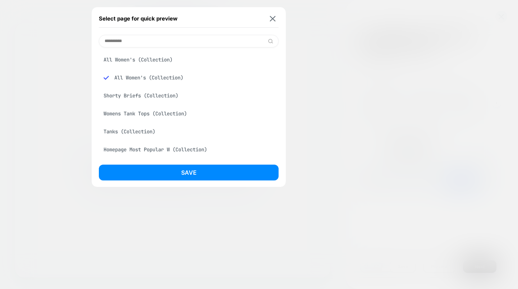
type input "**********"
click at [138, 95] on div "All women's (Collection)" at bounding box center [189, 96] width 180 height 14
click at [191, 172] on button "Save" at bounding box center [189, 173] width 180 height 16
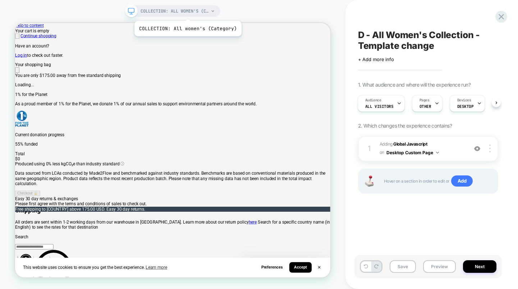
scroll to position [0, 1]
click at [187, 12] on span "COLLECTION: All women's (Category)" at bounding box center [175, 10] width 68 height 11
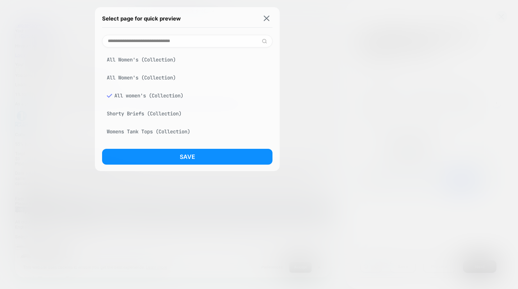
scroll to position [0, 0]
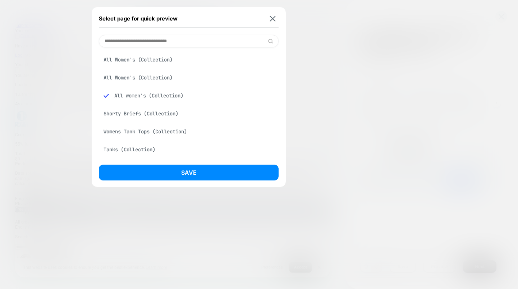
click at [147, 42] on input at bounding box center [189, 41] width 180 height 13
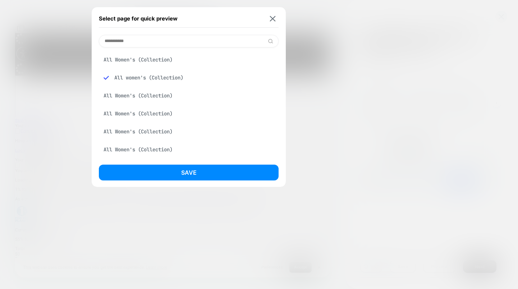
type input "**********"
click at [136, 96] on div "All Women's (Collection)" at bounding box center [189, 96] width 180 height 14
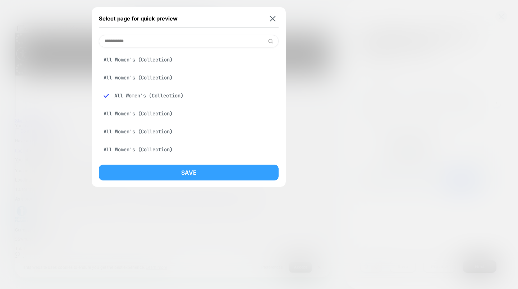
click at [213, 172] on button "Save" at bounding box center [189, 173] width 180 height 16
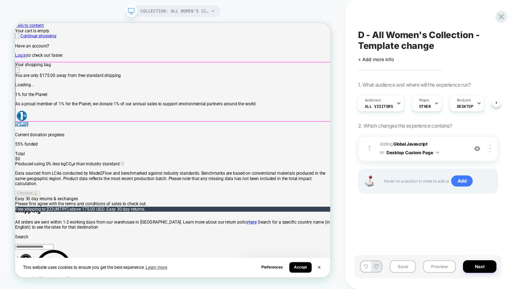
scroll to position [0, 1]
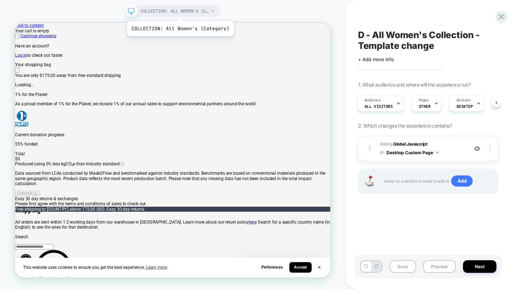
click at [179, 11] on span "COLLECTION: All Women's (Category)" at bounding box center [175, 10] width 68 height 11
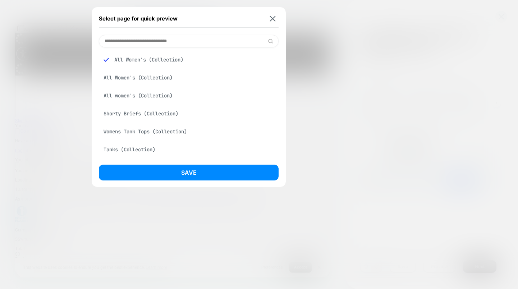
click at [163, 43] on input at bounding box center [189, 41] width 180 height 13
paste input "**********"
type input "**********"
click at [147, 112] on div "All Women's (Collection)" at bounding box center [189, 114] width 180 height 14
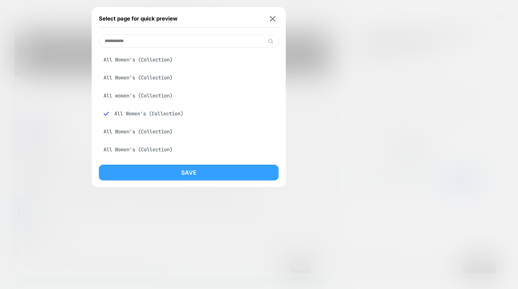
click at [194, 174] on button "Save" at bounding box center [189, 173] width 180 height 16
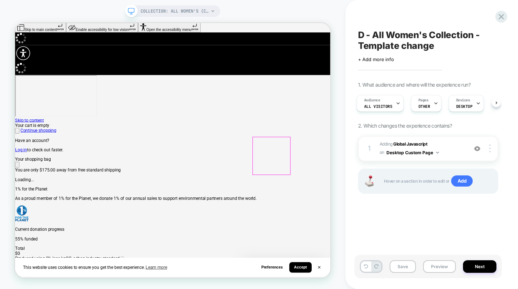
scroll to position [0, 0]
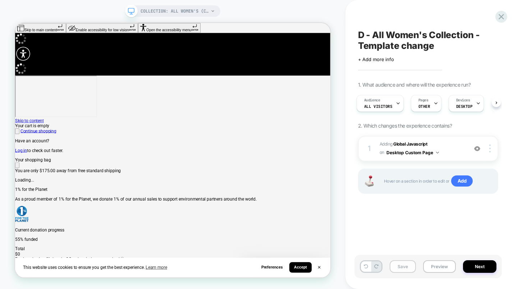
click at [405, 265] on button "Save" at bounding box center [403, 266] width 26 height 13
click at [477, 268] on button "Next" at bounding box center [479, 266] width 33 height 13
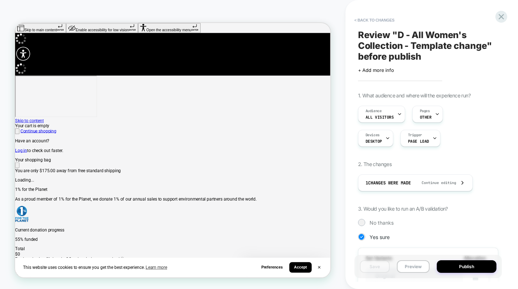
scroll to position [0, 1]
click at [460, 263] on button "Publish" at bounding box center [467, 266] width 60 height 13
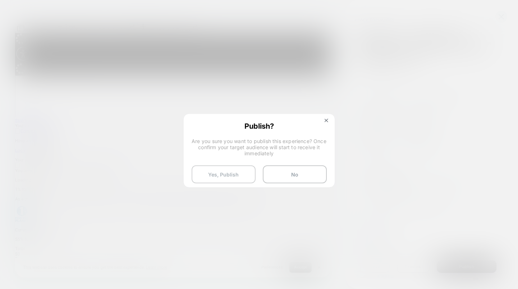
click at [229, 175] on button "Yes, Publish" at bounding box center [224, 174] width 64 height 18
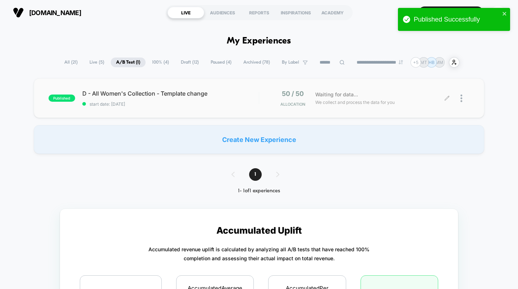
click at [462, 100] on div at bounding box center [464, 98] width 9 height 17
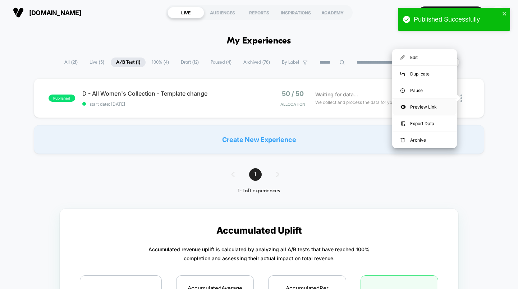
click at [428, 106] on div "Preview Link" at bounding box center [424, 107] width 65 height 16
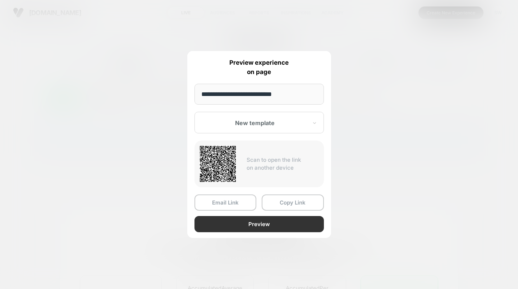
click at [273, 230] on button "Preview" at bounding box center [258, 224] width 129 height 16
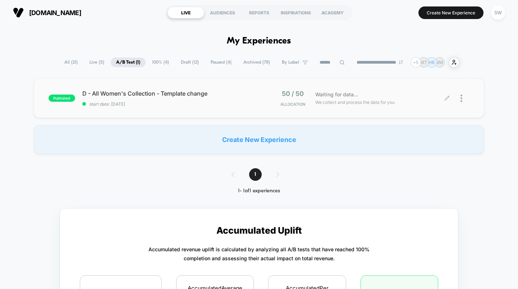
click at [463, 97] on div at bounding box center [464, 98] width 9 height 17
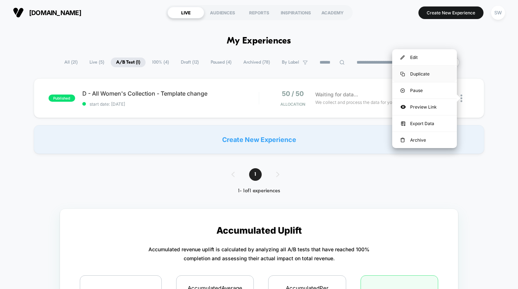
click at [423, 72] on div "Duplicate" at bounding box center [424, 74] width 65 height 16
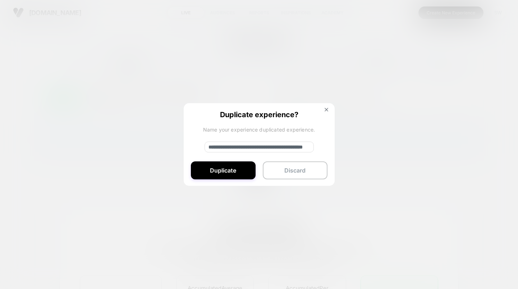
drag, startPoint x: 236, startPoint y: 148, endPoint x: 201, endPoint y: 144, distance: 36.1
click at [201, 144] on div "**********" at bounding box center [259, 144] width 151 height 83
click at [227, 145] on input "**********" at bounding box center [258, 147] width 109 height 11
type input "**********"
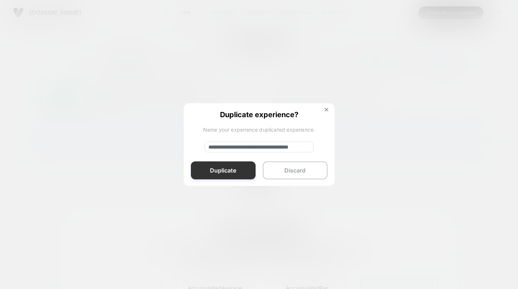
click at [227, 172] on button "Duplicate" at bounding box center [223, 170] width 65 height 18
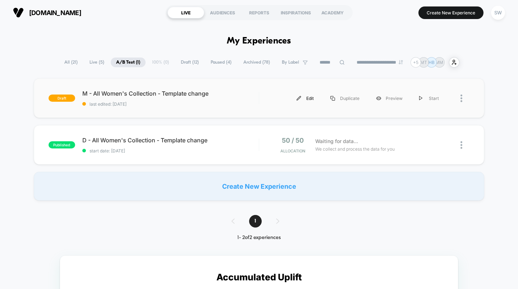
click at [305, 98] on div "Edit" at bounding box center [305, 98] width 34 height 16
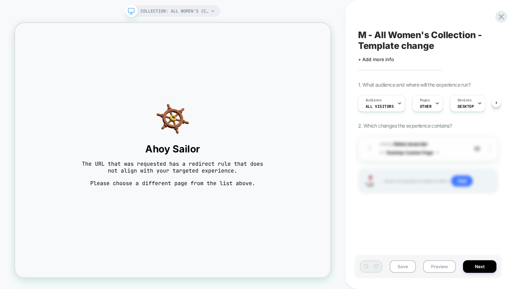
scroll to position [0, 0]
click at [464, 104] on span "DESKTOP" at bounding box center [465, 106] width 17 height 5
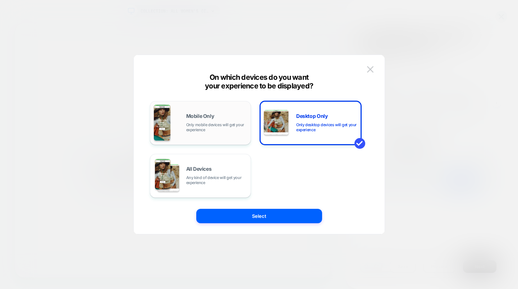
click at [199, 113] on div "Mobile Only Only mobile devices will get your experience" at bounding box center [200, 123] width 93 height 37
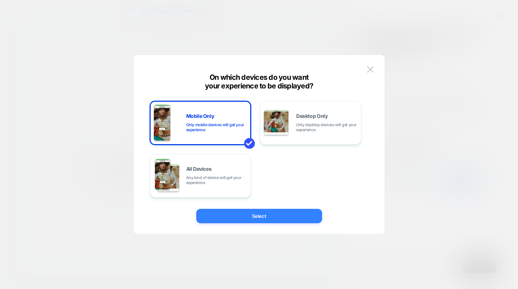
click at [284, 214] on button "Select" at bounding box center [259, 216] width 126 height 14
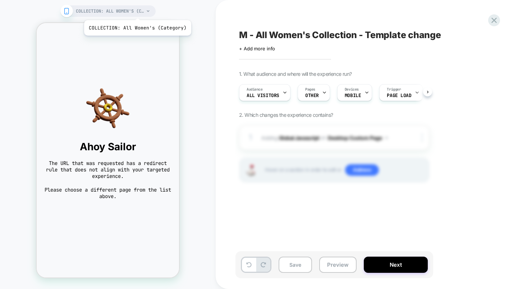
click at [137, 11] on span "COLLECTION: All Women's (Category)" at bounding box center [110, 10] width 68 height 11
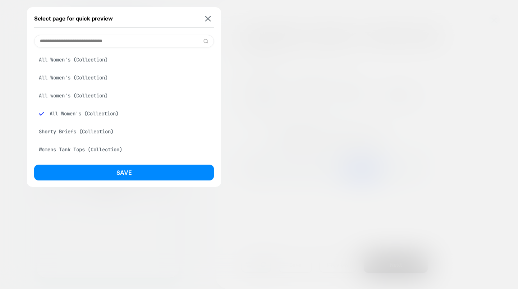
click at [125, 40] on input at bounding box center [124, 41] width 180 height 13
paste input "**********"
type input "**********"
click at [69, 132] on div "All Women's (Collection)" at bounding box center [124, 132] width 180 height 14
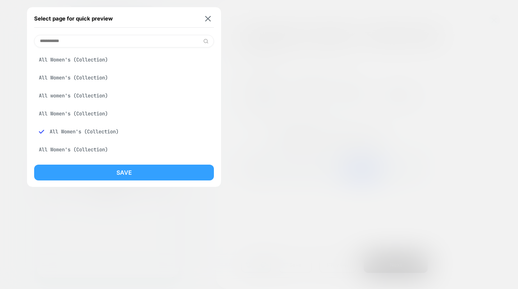
click at [120, 171] on button "Save" at bounding box center [124, 173] width 180 height 16
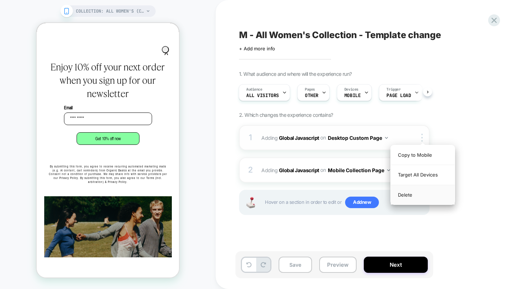
click at [402, 194] on div "Delete" at bounding box center [423, 194] width 64 height 19
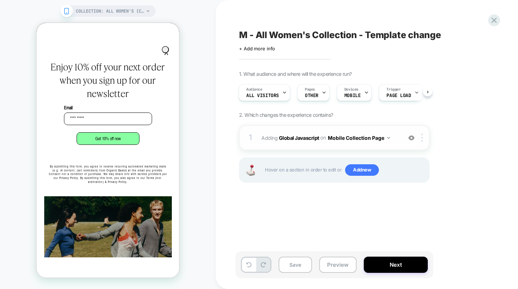
click at [307, 141] on span "Adding Global Javascript on Mobile Collection Page" at bounding box center [329, 138] width 137 height 10
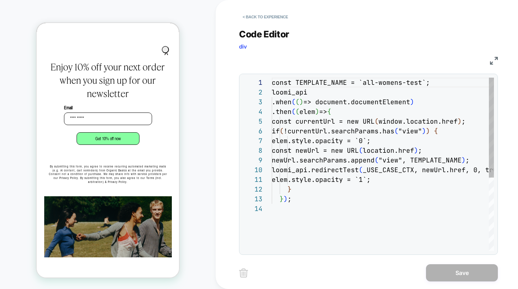
scroll to position [97, 0]
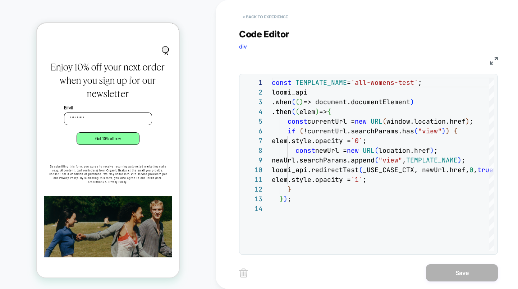
click at [253, 14] on button "< Back to experience" at bounding box center [265, 16] width 52 height 11
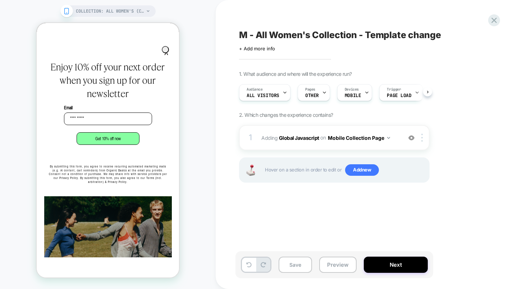
scroll to position [0, 0]
click at [165, 54] on circle "Close dialog" at bounding box center [168, 50] width 7 height 7
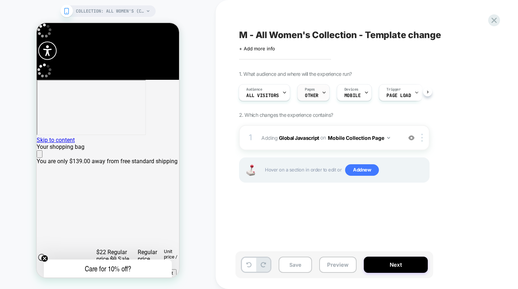
click at [305, 97] on span "OTHER" at bounding box center [312, 95] width 14 height 5
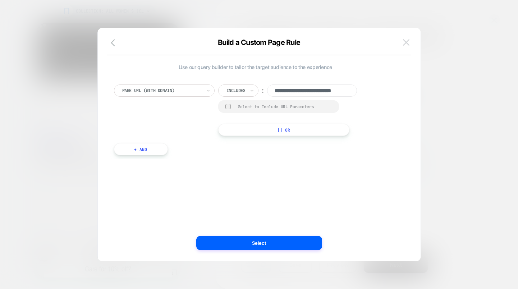
scroll to position [0, 0]
click at [403, 42] on img at bounding box center [406, 42] width 6 height 6
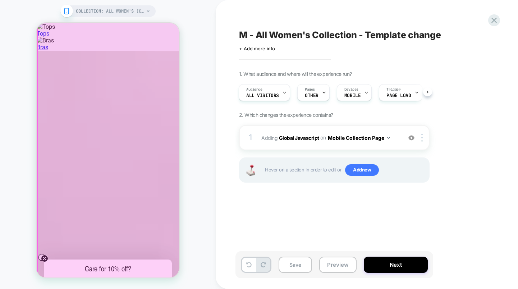
scroll to position [1869, 0]
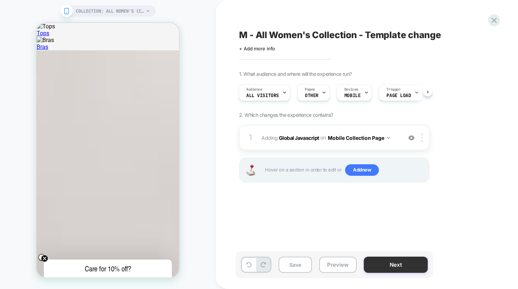
click at [393, 266] on button "Next" at bounding box center [396, 265] width 64 height 16
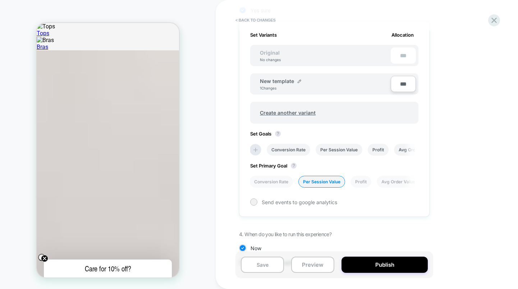
scroll to position [240, 0]
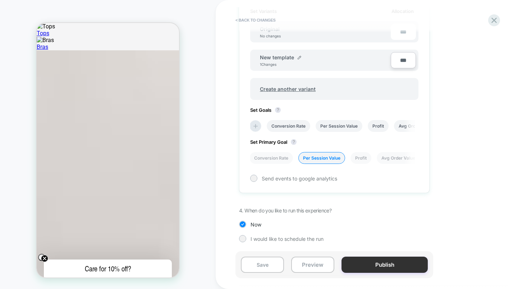
click at [383, 263] on button "Publish" at bounding box center [384, 265] width 86 height 16
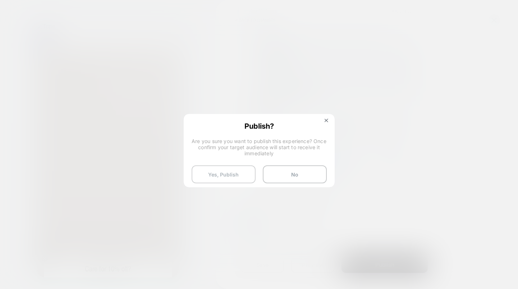
drag, startPoint x: 227, startPoint y: 174, endPoint x: 229, endPoint y: 178, distance: 4.7
click at [227, 174] on button "Yes, Publish" at bounding box center [224, 174] width 64 height 18
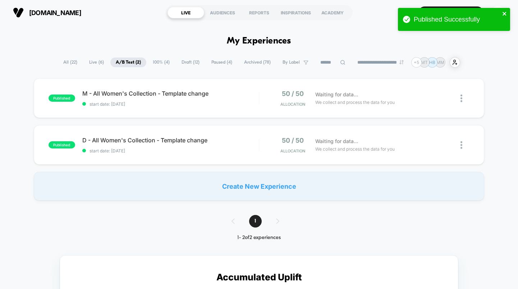
click at [505, 11] on icon "close" at bounding box center [504, 14] width 5 height 6
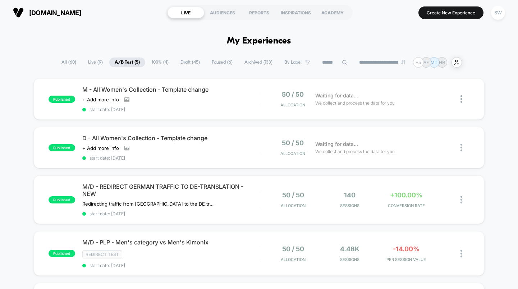
click at [272, 210] on div "published M/D - REDIRECT GERMAN TRAFFIC TO DE-TRANSLATION - NEW Redirecting tra…" at bounding box center [259, 199] width 451 height 49
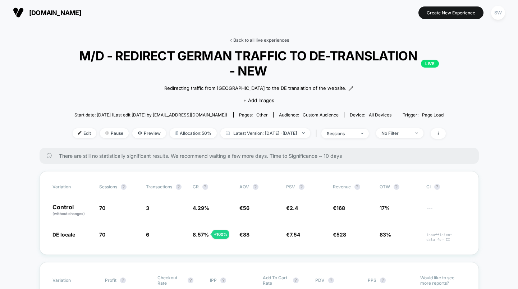
click at [256, 40] on link "< Back to all live experiences" at bounding box center [259, 39] width 60 height 5
